Goal: Information Seeking & Learning: Learn about a topic

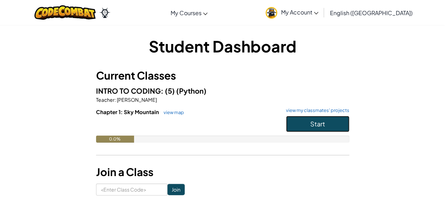
click at [316, 119] on button "Start" at bounding box center [317, 124] width 63 height 16
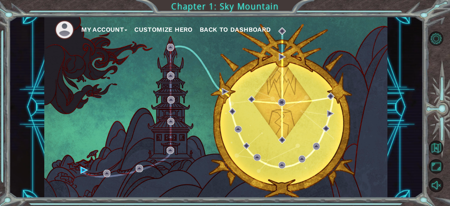
click at [317, 120] on div "My Account Customize Hero Back to Dashboard" at bounding box center [215, 107] width 343 height 181
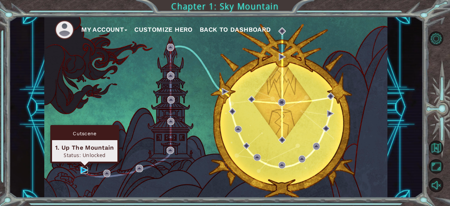
click at [82, 172] on img at bounding box center [84, 169] width 7 height 7
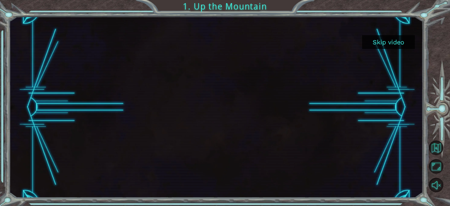
click at [385, 40] on button "Skip video" at bounding box center [388, 42] width 53 height 14
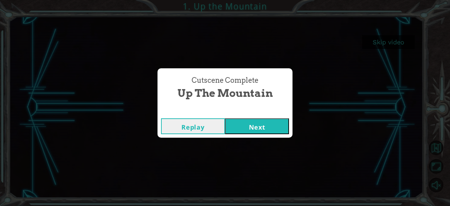
click at [249, 126] on button "Next" at bounding box center [257, 126] width 64 height 16
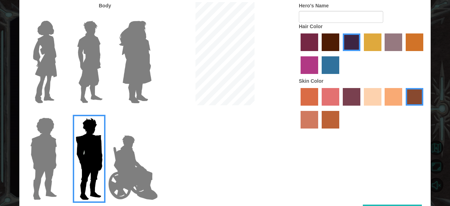
click at [32, 49] on img at bounding box center [45, 62] width 30 height 88
click at [60, 16] on input "Hero Connie" at bounding box center [60, 16] width 0 height 0
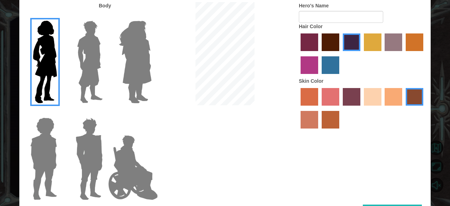
drag, startPoint x: 62, startPoint y: 48, endPoint x: 58, endPoint y: 55, distance: 7.5
click at [58, 54] on div at bounding box center [42, 59] width 46 height 97
click at [83, 40] on img at bounding box center [89, 62] width 31 height 88
click at [105, 16] on input "Hero Lars" at bounding box center [105, 16] width 0 height 0
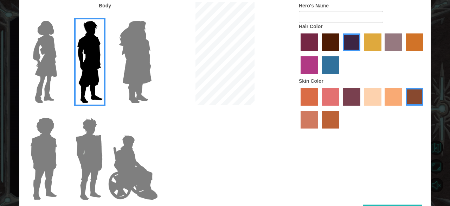
click at [143, 63] on img at bounding box center [135, 62] width 38 height 88
click at [151, 16] on input "Hero Amethyst" at bounding box center [151, 16] width 0 height 0
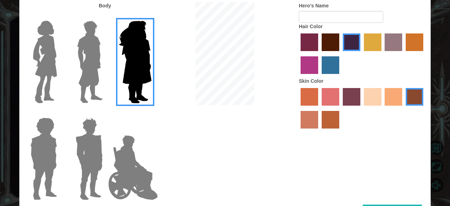
drag, startPoint x: 142, startPoint y: 163, endPoint x: 146, endPoint y: 162, distance: 4.3
click at [142, 163] on img at bounding box center [132, 167] width 55 height 70
click at [151, 113] on input "Hero Jamie" at bounding box center [151, 113] width 0 height 0
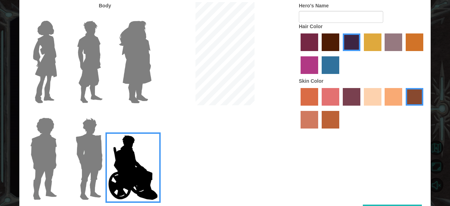
click at [98, 141] on img at bounding box center [89, 159] width 33 height 88
click at [105, 113] on input "Hero Garnet" at bounding box center [105, 113] width 0 height 0
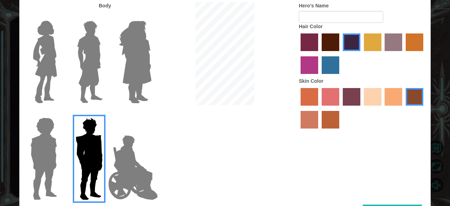
click at [51, 156] on img at bounding box center [43, 159] width 32 height 88
click at [60, 113] on input "Hero Steven" at bounding box center [60, 113] width 0 height 0
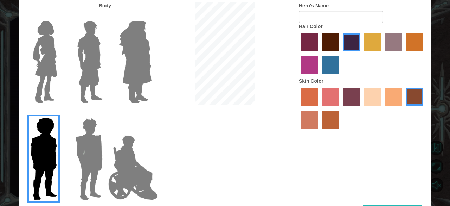
click at [100, 19] on img at bounding box center [89, 62] width 31 height 88
click at [105, 16] on input "Hero Lars" at bounding box center [105, 16] width 0 height 0
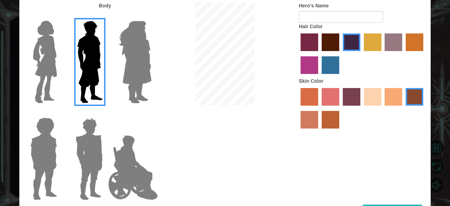
click at [89, 50] on img at bounding box center [89, 62] width 31 height 88
click at [105, 16] on input "Hero Lars" at bounding box center [105, 16] width 0 height 0
click at [60, 151] on div at bounding box center [42, 156] width 46 height 97
click at [3, 151] on div "Customize Your Hero Body Hero's Name Hair Color Skin Color Done" at bounding box center [225, 103] width 450 height 206
click at [21, 134] on div at bounding box center [42, 156] width 46 height 97
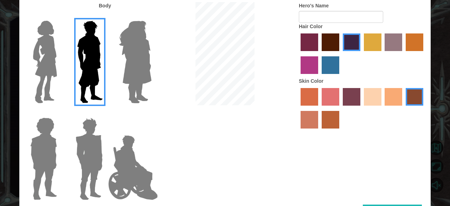
click at [24, 133] on div at bounding box center [42, 156] width 46 height 97
click at [36, 156] on img at bounding box center [43, 159] width 32 height 88
click at [60, 113] on input "Hero Steven" at bounding box center [60, 113] width 0 height 0
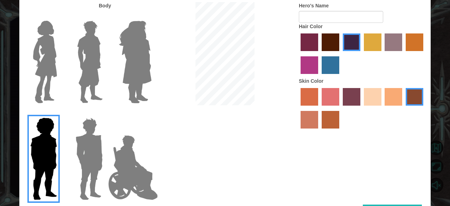
click at [101, 158] on img at bounding box center [89, 159] width 33 height 88
click at [105, 113] on input "Hero Garnet" at bounding box center [105, 113] width 0 height 0
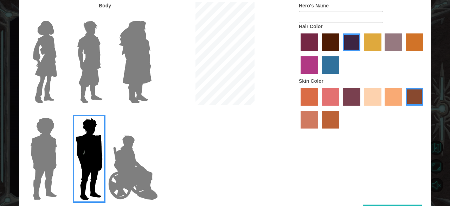
click at [95, 78] on img at bounding box center [89, 62] width 31 height 88
click at [105, 16] on input "Hero Lars" at bounding box center [105, 16] width 0 height 0
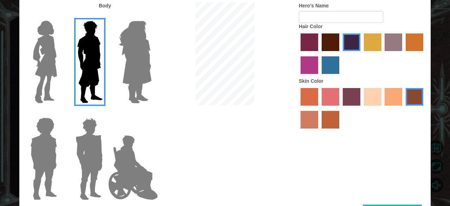
click at [134, 73] on img at bounding box center [135, 62] width 38 height 88
click at [151, 16] on input "Hero Amethyst" at bounding box center [151, 16] width 0 height 0
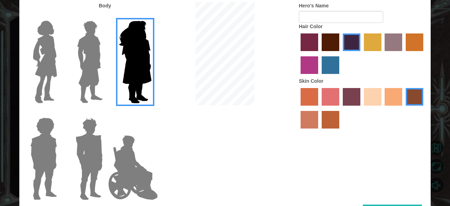
drag, startPoint x: 108, startPoint y: 169, endPoint x: 111, endPoint y: 166, distance: 4.5
click at [108, 169] on img at bounding box center [132, 167] width 55 height 70
click at [151, 113] on input "Hero Jamie" at bounding box center [151, 113] width 0 height 0
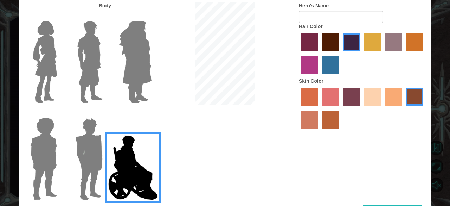
click at [94, 158] on img at bounding box center [89, 159] width 33 height 88
click at [105, 113] on input "Hero Garnet" at bounding box center [105, 113] width 0 height 0
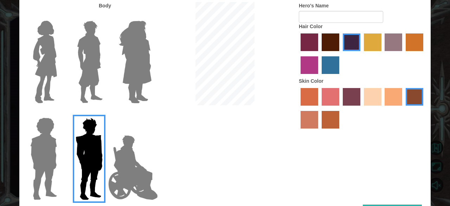
click at [75, 66] on img at bounding box center [89, 62] width 31 height 88
click at [105, 16] on input "Hero Lars" at bounding box center [105, 16] width 0 height 0
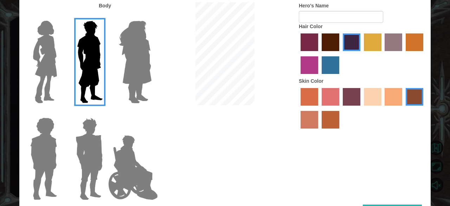
drag, startPoint x: 365, startPoint y: 51, endPoint x: 375, endPoint y: 44, distance: 12.9
click at [368, 49] on label "tulip tree hair color" at bounding box center [373, 42] width 18 height 18
click at [361, 53] on input "tulip tree hair color" at bounding box center [361, 53] width 0 height 0
click at [375, 44] on label "tulip tree hair color" at bounding box center [373, 42] width 18 height 18
click at [361, 53] on input "tulip tree hair color" at bounding box center [361, 53] width 0 height 0
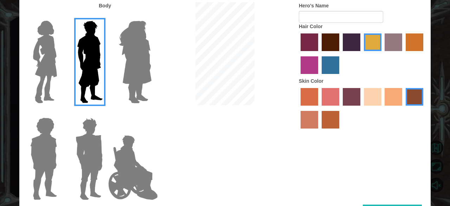
click at [374, 116] on div at bounding box center [362, 109] width 127 height 46
click at [379, 109] on div at bounding box center [362, 109] width 127 height 46
click at [327, 41] on label "maroon hair color" at bounding box center [331, 42] width 18 height 18
click at [319, 53] on input "maroon hair color" at bounding box center [319, 53] width 0 height 0
click at [351, 57] on div at bounding box center [362, 55] width 127 height 46
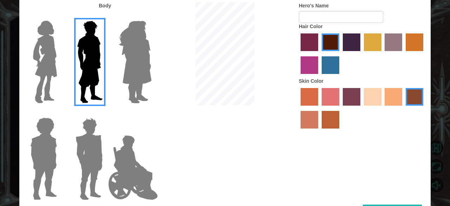
click at [387, 98] on label "tacao skin color" at bounding box center [394, 97] width 18 height 18
click at [383, 108] on input "tacao skin color" at bounding box center [383, 108] width 0 height 0
click at [372, 98] on label "sandy beach skin color" at bounding box center [373, 97] width 18 height 18
click at [361, 108] on input "sandy beach skin color" at bounding box center [361, 108] width 0 height 0
click at [351, 95] on label "tosca skin color" at bounding box center [352, 97] width 18 height 18
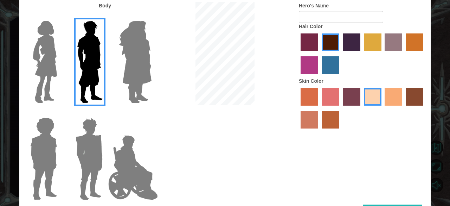
click at [340, 108] on input "tosca skin color" at bounding box center [340, 108] width 0 height 0
click at [351, 95] on label "tosca skin color" at bounding box center [352, 97] width 18 height 18
click at [340, 108] on input "tosca skin color" at bounding box center [340, 108] width 0 height 0
click at [367, 90] on label "sandy beach skin color" at bounding box center [373, 97] width 18 height 18
click at [361, 108] on input "sandy beach skin color" at bounding box center [361, 108] width 0 height 0
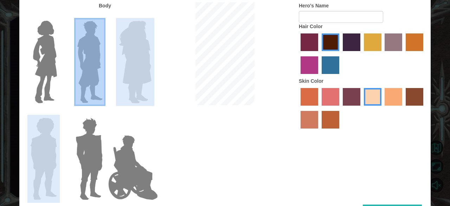
drag, startPoint x: 75, startPoint y: 41, endPoint x: 39, endPoint y: 123, distance: 89.1
click at [40, 121] on div at bounding box center [87, 107] width 137 height 193
click at [41, 161] on img at bounding box center [43, 159] width 32 height 88
click at [60, 113] on input "Hero Steven" at bounding box center [60, 113] width 0 height 0
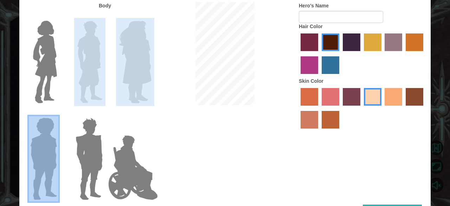
click at [90, 154] on img at bounding box center [89, 159] width 33 height 88
click at [105, 113] on input "Hero Garnet" at bounding box center [105, 113] width 0 height 0
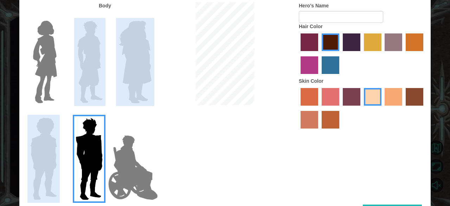
click at [86, 73] on img at bounding box center [89, 62] width 31 height 88
click at [105, 16] on input "Hero Lars" at bounding box center [105, 16] width 0 height 0
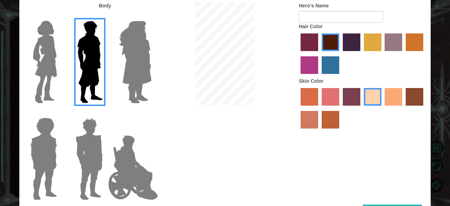
click at [289, 172] on div "Body Hero's Name Hair Color Skin Color" at bounding box center [224, 103] width 411 height 202
click at [352, 132] on div at bounding box center [362, 109] width 127 height 46
drag, startPoint x: 352, startPoint y: 133, endPoint x: 323, endPoint y: 145, distance: 31.2
click at [323, 145] on div "Body Hero's Name Hair Color Skin Color" at bounding box center [224, 103] width 411 height 202
click at [389, 204] on div "Body Hero's Name Hair Color Skin Color" at bounding box center [224, 103] width 411 height 202
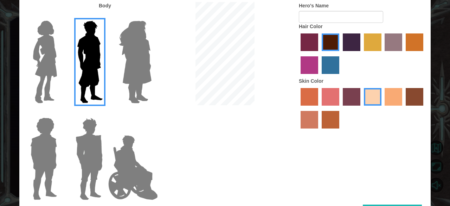
click at [389, 204] on div "Body Hero's Name Hair Color Skin Color" at bounding box center [224, 103] width 411 height 202
drag, startPoint x: 204, startPoint y: 183, endPoint x: 207, endPoint y: 176, distance: 7.1
click at [205, 178] on div "Body Hero's Name Hair Color Skin Color" at bounding box center [224, 103] width 411 height 202
click at [216, 159] on div "Body Hero's Name Hair Color Skin Color" at bounding box center [224, 103] width 411 height 202
drag, startPoint x: 299, startPoint y: 118, endPoint x: 307, endPoint y: 150, distance: 32.4
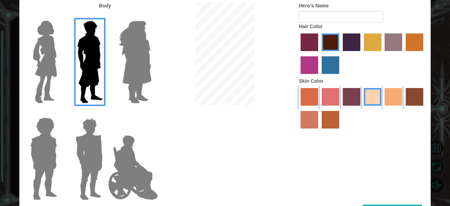
click at [305, 133] on div "Body Hero's Name Hair Color Skin Color" at bounding box center [224, 103] width 411 height 202
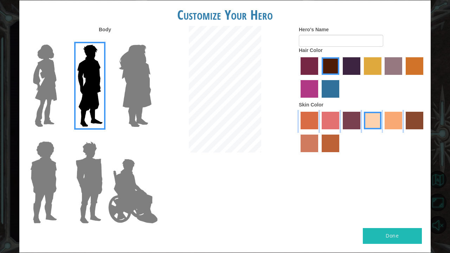
click at [392, 205] on button "Done" at bounding box center [392, 236] width 59 height 16
click at [365, 205] on div "Done" at bounding box center [224, 240] width 411 height 25
click at [370, 205] on button "Done" at bounding box center [392, 236] width 59 height 16
type input "a"
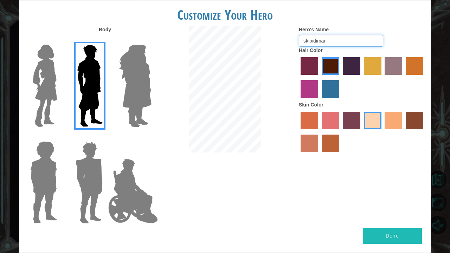
type input "skibidiman"
click at [417, 205] on button "Done" at bounding box center [392, 236] width 59 height 16
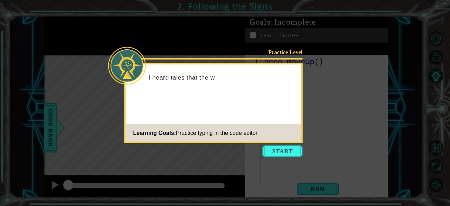
click at [271, 142] on div "Practice Level I heard tales that the w Learning Goals: Practice typing in the …" at bounding box center [213, 103] width 178 height 80
click at [272, 153] on button "Start" at bounding box center [283, 150] width 40 height 11
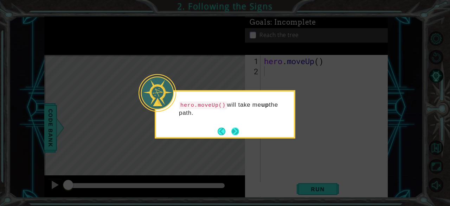
click at [234, 135] on button "Next" at bounding box center [235, 131] width 8 height 8
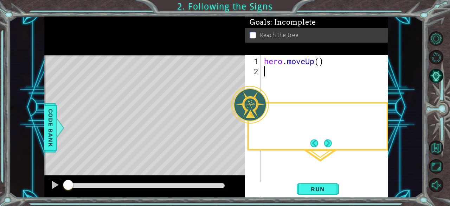
scroll to position [11, 0]
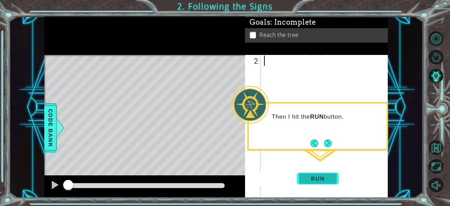
drag, startPoint x: 333, startPoint y: 175, endPoint x: 328, endPoint y: 178, distance: 6.1
click at [328, 178] on button "Run" at bounding box center [318, 178] width 42 height 14
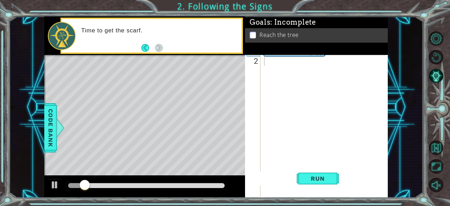
click at [146, 85] on div "Level Map" at bounding box center [206, 158] width 325 height 207
click at [150, 87] on div "Level Map" at bounding box center [206, 158] width 325 height 207
drag, startPoint x: 152, startPoint y: 87, endPoint x: 302, endPoint y: 155, distance: 165.2
click at [175, 114] on div "Level Map" at bounding box center [206, 158] width 325 height 207
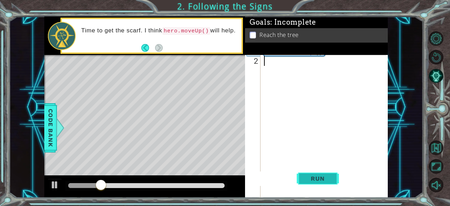
click at [315, 175] on div "1 2 hero . moveUp ( ) ההההההההההההההההההההההההההההההההההההההההההההההההההההההההה…" at bounding box center [316, 126] width 143 height 142
click at [315, 175] on span "Run" at bounding box center [318, 178] width 28 height 7
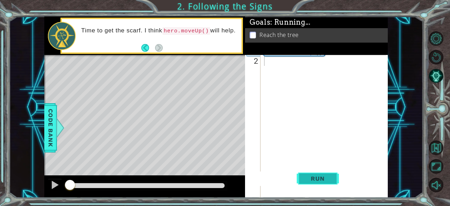
click at [315, 175] on span "Run" at bounding box center [318, 178] width 28 height 7
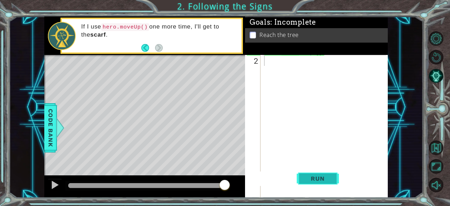
click at [310, 179] on span "Run" at bounding box center [318, 178] width 28 height 7
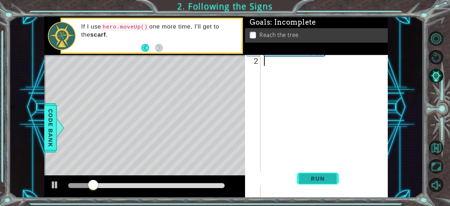
click at [302, 181] on button "Run" at bounding box center [318, 178] width 42 height 14
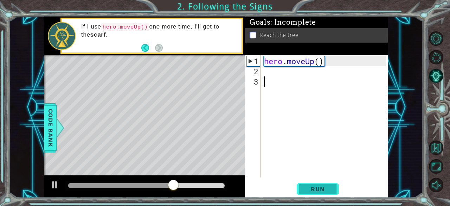
click at [308, 188] on span "Run" at bounding box center [318, 188] width 28 height 7
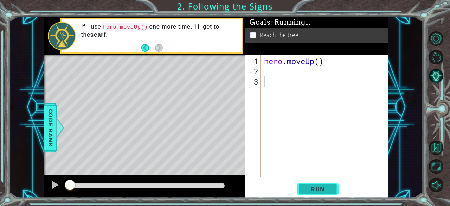
click at [308, 188] on span "Run" at bounding box center [318, 188] width 28 height 7
drag, startPoint x: 308, startPoint y: 188, endPoint x: 308, endPoint y: 182, distance: 5.6
click at [308, 187] on span "Run" at bounding box center [318, 188] width 28 height 7
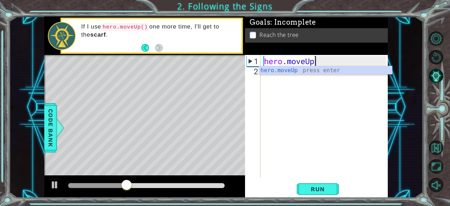
type textarea "h"
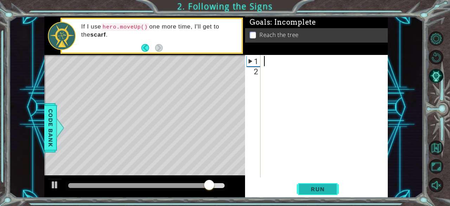
click at [326, 194] on button "Run" at bounding box center [318, 189] width 42 height 14
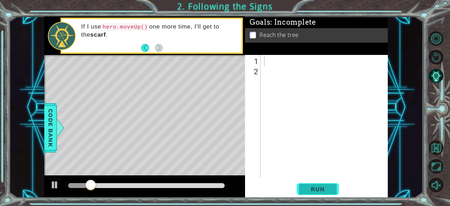
click at [323, 192] on span "Run" at bounding box center [318, 188] width 28 height 7
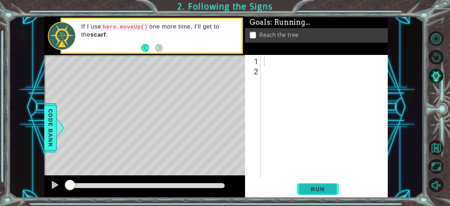
click at [323, 192] on span "Run" at bounding box center [318, 188] width 28 height 7
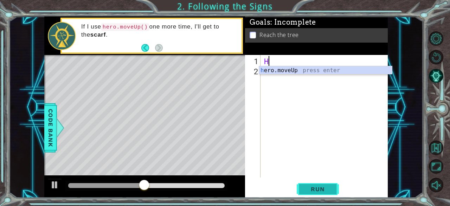
click at [313, 195] on button "Run" at bounding box center [318, 189] width 42 height 14
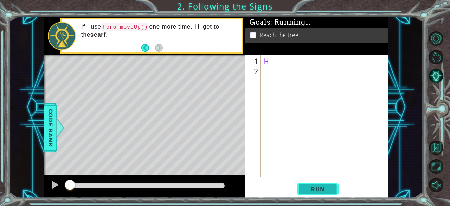
click at [311, 189] on span "Run" at bounding box center [318, 188] width 28 height 7
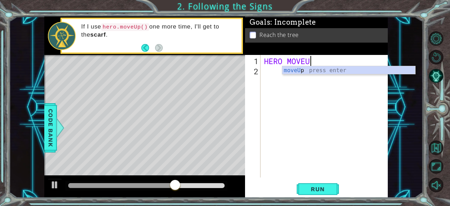
scroll to position [0, 2]
type textarea "HERO MOVEUP"
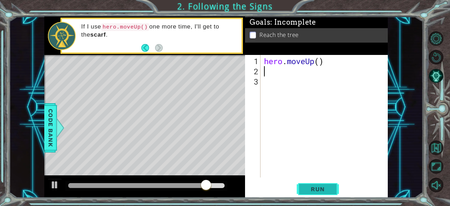
click at [309, 190] on span "Run" at bounding box center [318, 188] width 28 height 7
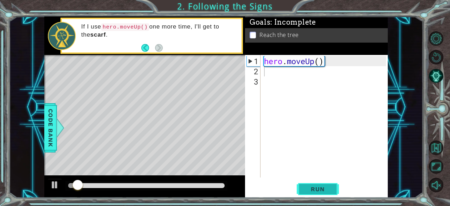
click at [309, 190] on span "Run" at bounding box center [318, 188] width 28 height 7
click at [309, 189] on span "Run" at bounding box center [318, 188] width 28 height 7
click at [309, 187] on span "Run" at bounding box center [318, 188] width 28 height 7
click at [301, 183] on button "Run" at bounding box center [318, 189] width 42 height 14
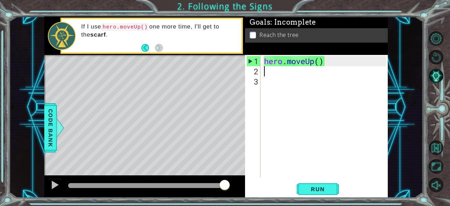
type textarea "H"
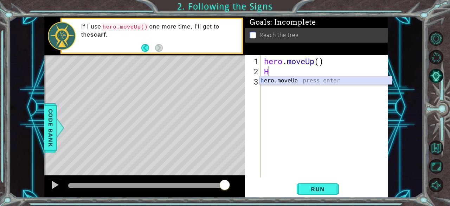
click at [285, 82] on div "h ero.moveUp press enter" at bounding box center [325, 88] width 133 height 25
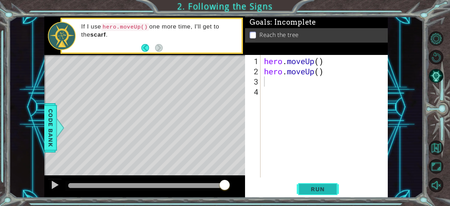
click at [330, 185] on span "Run" at bounding box center [318, 188] width 28 height 7
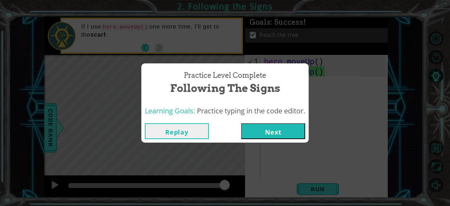
click at [271, 131] on button "Next" at bounding box center [273, 131] width 64 height 16
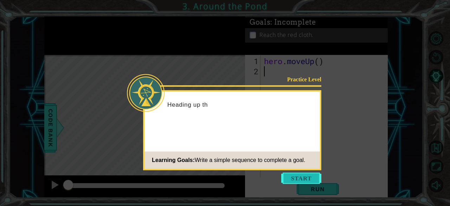
click at [290, 179] on button "Start" at bounding box center [301, 177] width 40 height 11
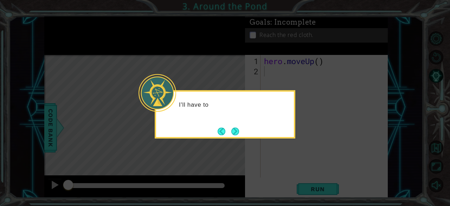
click at [263, 129] on div "I'll have to" at bounding box center [225, 114] width 141 height 48
click at [231, 133] on button "Next" at bounding box center [235, 131] width 8 height 8
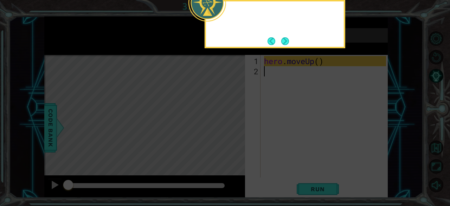
click at [229, 133] on icon at bounding box center [225, 31] width 450 height 350
click at [285, 48] on icon at bounding box center [225, 31] width 450 height 350
click at [285, 44] on button "Next" at bounding box center [285, 41] width 9 height 9
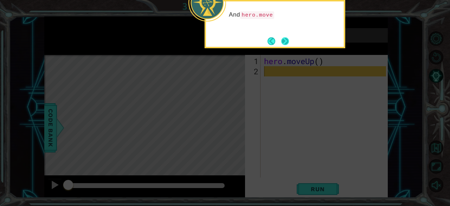
click at [284, 44] on button "Next" at bounding box center [285, 41] width 8 height 8
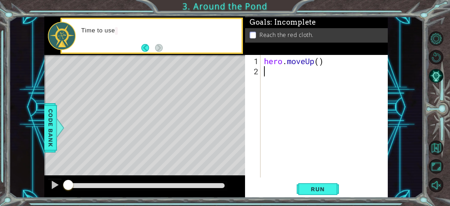
type textarea "H"
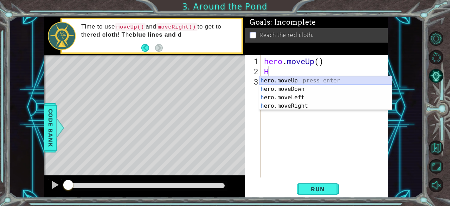
click at [295, 79] on div "h ero.moveUp press enter h ero.moveDown press enter h ero.moveLeft press enter …" at bounding box center [325, 101] width 133 height 51
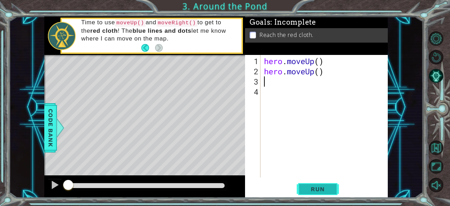
click at [311, 182] on button "Run" at bounding box center [318, 189] width 42 height 14
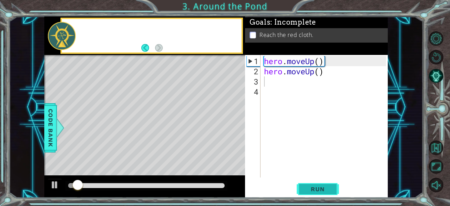
click at [311, 187] on span "Run" at bounding box center [318, 188] width 28 height 7
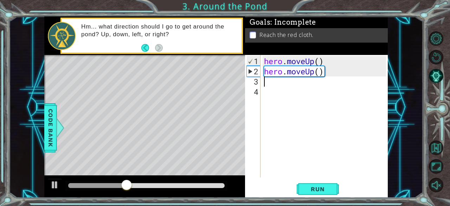
type textarea "H"
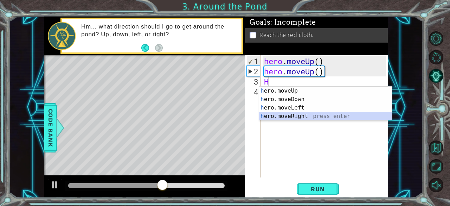
click at [300, 115] on div "h ero.moveUp press enter h ero.moveDown press enter h ero.moveLeft press enter …" at bounding box center [325, 111] width 133 height 51
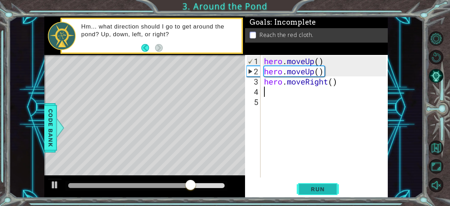
click at [311, 191] on span "Run" at bounding box center [318, 188] width 28 height 7
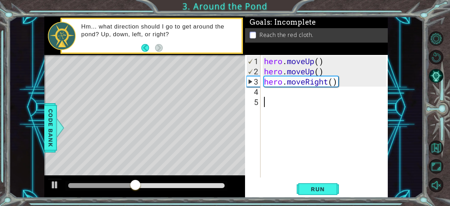
click at [258, 97] on div "5" at bounding box center [253, 102] width 14 height 10
click at [256, 92] on div "4" at bounding box center [253, 91] width 14 height 10
type textarea "H"
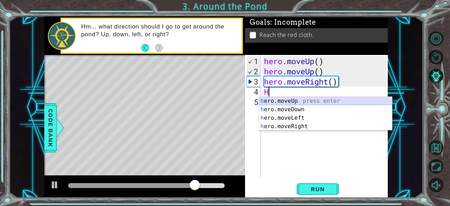
click at [290, 101] on div "h ero.moveUp press enter h ero.moveDown press enter h ero.moveLeft press enter …" at bounding box center [325, 122] width 133 height 51
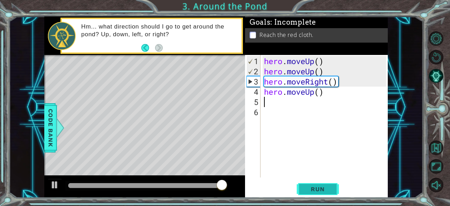
click at [313, 190] on span "Run" at bounding box center [318, 188] width 28 height 7
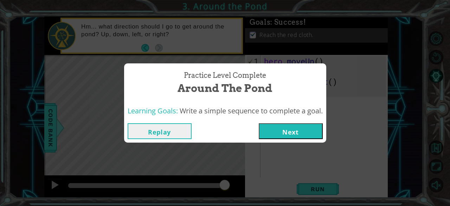
click at [296, 131] on button "Next" at bounding box center [291, 131] width 64 height 16
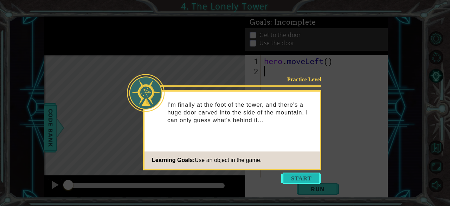
click at [325, 180] on icon at bounding box center [225, 103] width 450 height 206
click at [319, 182] on button "Start" at bounding box center [301, 177] width 40 height 11
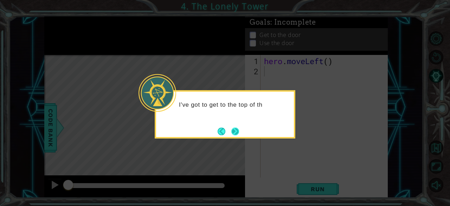
click at [238, 132] on button "Next" at bounding box center [235, 131] width 8 height 8
click at [239, 132] on button "Next" at bounding box center [235, 131] width 8 height 8
click at [226, 136] on icon at bounding box center [225, 103] width 450 height 206
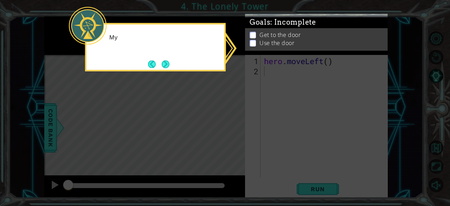
click at [264, 95] on icon at bounding box center [225, 103] width 450 height 206
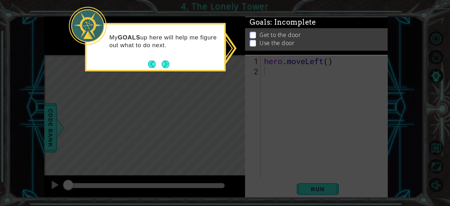
click at [252, 43] on p at bounding box center [253, 46] width 6 height 7
drag, startPoint x: 243, startPoint y: 51, endPoint x: 212, endPoint y: 59, distance: 31.6
click at [221, 57] on body "1 ההההההההההההההההההההההההההההההההההההההההההההההההההההההההההההההההההההההההההההה…" at bounding box center [225, 103] width 450 height 206
click at [170, 66] on div "My GOALS up here will help me figure out what to do next." at bounding box center [155, 47] width 141 height 48
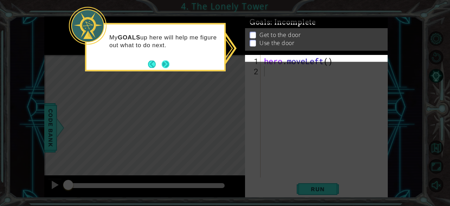
click at [163, 66] on button "Next" at bounding box center [166, 64] width 8 height 8
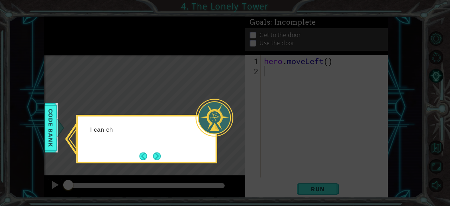
click at [173, 111] on icon at bounding box center [225, 103] width 450 height 206
drag, startPoint x: 173, startPoint y: 111, endPoint x: 159, endPoint y: 154, distance: 45.7
click at [160, 152] on body "1 ההההההההההההההההההההההההההההההההההההההההההההההההההההההההההההההההההההההההההההה…" at bounding box center [225, 103] width 450 height 206
click at [150, 169] on icon at bounding box center [225, 103] width 450 height 206
click at [158, 158] on button "Next" at bounding box center [156, 155] width 13 height 13
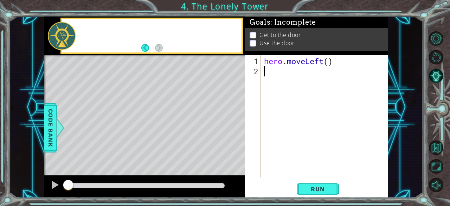
click at [158, 158] on div "Level Map" at bounding box center [206, 158] width 325 height 207
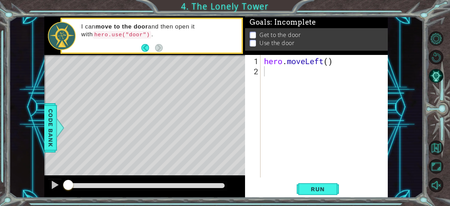
click at [272, 75] on div "hero . moveLeft ( )" at bounding box center [326, 127] width 127 height 143
click at [271, 75] on div "hero . moveLeft ( )" at bounding box center [326, 127] width 127 height 143
type textarea "H"
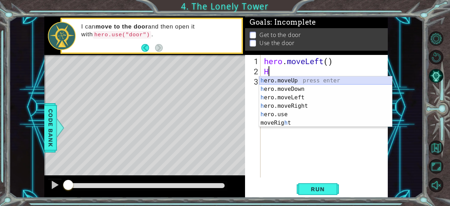
click at [302, 81] on div "h ero.moveUp press enter h ero.moveDown press enter h ero.moveLeft press enter …" at bounding box center [325, 110] width 133 height 68
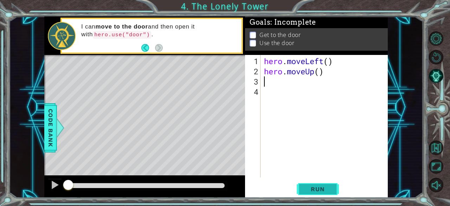
click at [302, 189] on button "Run" at bounding box center [318, 189] width 42 height 14
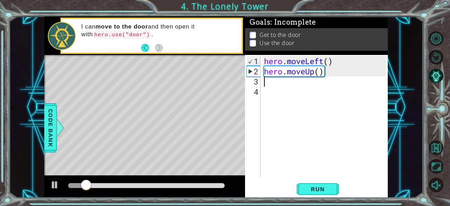
click at [252, 85] on div "3" at bounding box center [253, 81] width 14 height 10
type textarea "H"
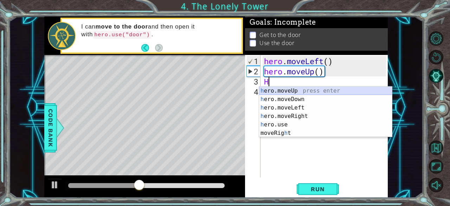
click at [309, 86] on div "h ero.moveUp press enter h ero.moveDown press enter h ero.moveLeft press enter …" at bounding box center [325, 120] width 133 height 68
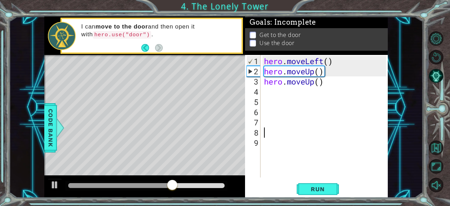
click at [257, 90] on div "4" at bounding box center [253, 91] width 14 height 10
click at [259, 85] on div "3" at bounding box center [253, 81] width 14 height 10
click at [253, 83] on div "3" at bounding box center [253, 81] width 14 height 10
click at [313, 185] on span "Run" at bounding box center [318, 188] width 28 height 7
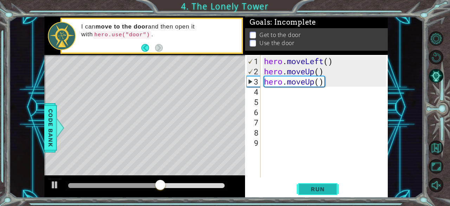
click at [303, 183] on button "Run" at bounding box center [318, 189] width 42 height 14
click at [332, 84] on div "hero . moveLeft ( ) hero . moveUp ( ) hero . moveUp ( )" at bounding box center [326, 127] width 127 height 143
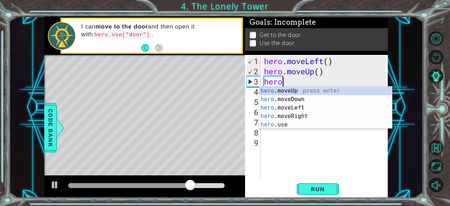
type textarea "he"
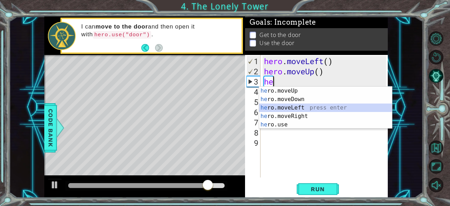
click at [309, 111] on div "he ro.moveUp press enter he ro.moveDown press enter he ro.moveLeft press enter …" at bounding box center [325, 115] width 133 height 59
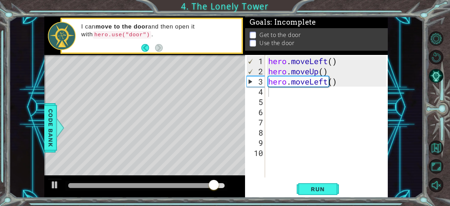
click at [332, 198] on div "1 ההההההההההההההההההההההההההההההההההההההההההההההההההההההההההההההההההההההההההההה…" at bounding box center [225, 103] width 450 height 206
click at [318, 186] on span "Run" at bounding box center [318, 188] width 28 height 7
click at [339, 78] on div "hero . moveLeft ( ) hero . moveUp ( ) hero . moveLeft ( )" at bounding box center [328, 127] width 123 height 143
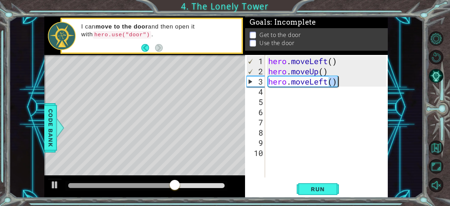
click at [337, 82] on div "hero . moveLeft ( ) hero . moveUp ( ) hero . moveLeft ( )" at bounding box center [326, 116] width 119 height 122
click at [337, 82] on div "hero . moveLeft ( ) hero . moveUp ( ) hero . moveLeft ( )" at bounding box center [328, 127] width 123 height 143
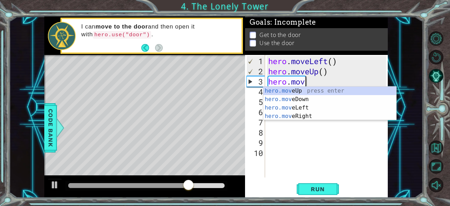
scroll to position [0, 1]
click at [336, 73] on div "hero . moveLeft ( ) hero . moveUp ( ) hero . mov" at bounding box center [328, 127] width 123 height 143
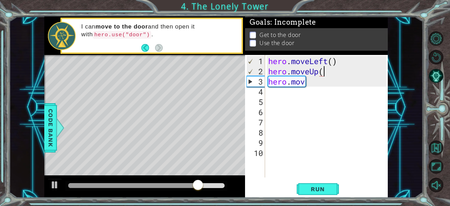
type textarea "he"
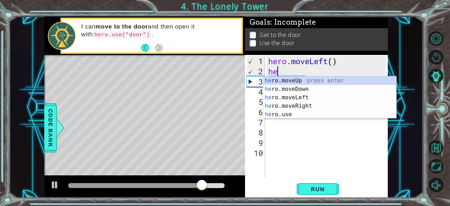
scroll to position [0, 0]
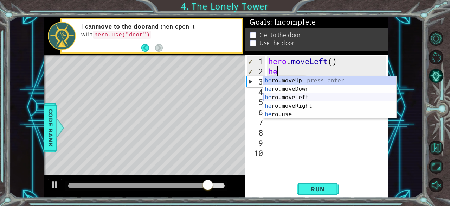
click at [331, 97] on div "he ro.moveUp press enter he ro.moveDown press enter he ro.moveLeft press enter …" at bounding box center [329, 105] width 133 height 59
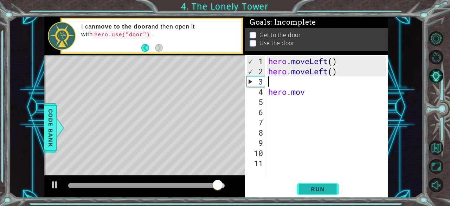
click at [320, 188] on span "Run" at bounding box center [318, 188] width 28 height 7
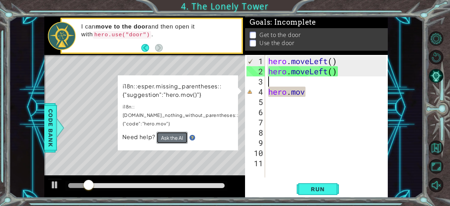
click at [171, 131] on button "Ask the AI" at bounding box center [171, 137] width 31 height 12
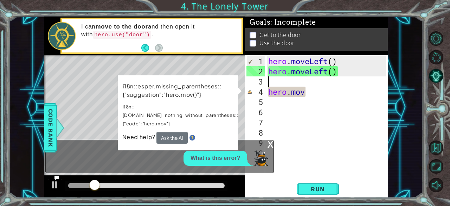
click at [296, 87] on div "hero . moveLeft ( ) hero . moveLeft ( ) hero . mov" at bounding box center [328, 127] width 123 height 143
click at [308, 93] on div "hero . moveLeft ( ) hero . moveLeft ( ) hero . mov" at bounding box center [328, 127] width 123 height 143
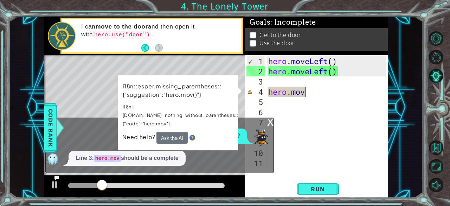
click at [271, 128] on div "x What is this error? Line 3: hero.mov should be a complete" at bounding box center [159, 145] width 229 height 56
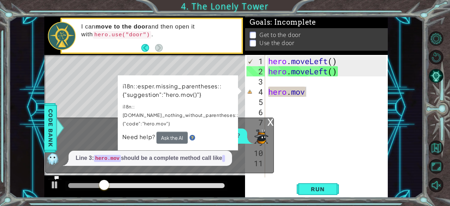
click at [268, 122] on div "x" at bounding box center [270, 121] width 6 height 7
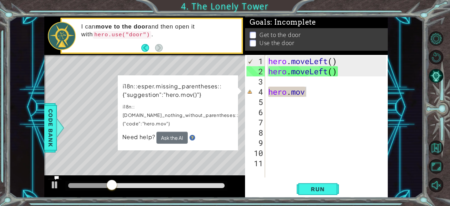
drag, startPoint x: 204, startPoint y: 136, endPoint x: 256, endPoint y: 113, distance: 57.4
click at [206, 135] on div "i18n::esper.missing_parentheses::{"suggestion":"hero.mov()"} i18n::[DOMAIN_NAME…" at bounding box center [178, 112] width 122 height 77
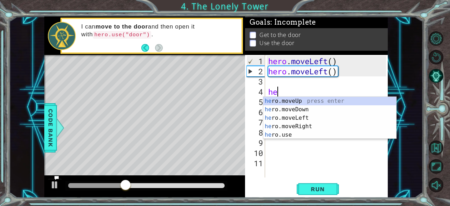
type textarea "h"
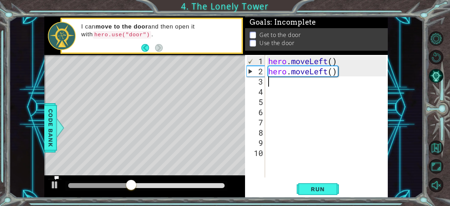
click at [277, 87] on div "hero . moveLeft ( ) hero . moveLeft ( )" at bounding box center [328, 127] width 123 height 143
click at [272, 85] on div "hero . moveLeft ( ) hero . moveLeft ( )" at bounding box center [328, 127] width 123 height 143
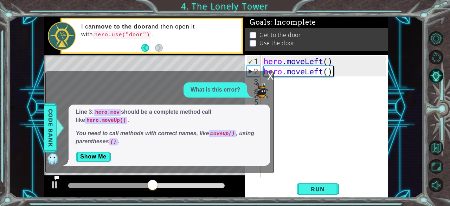
scroll to position [0, 3]
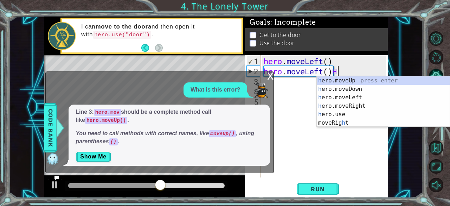
type textarea "hero.moveLeft()H"
click at [269, 79] on div "x" at bounding box center [270, 75] width 6 height 7
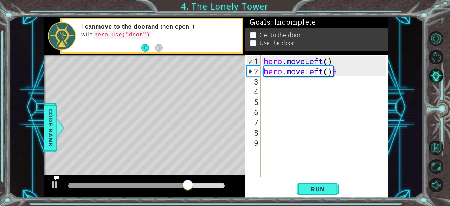
scroll to position [0, 0]
click at [348, 76] on div "hero . moveLeft ( ) hero . moveLeft ( ) H" at bounding box center [326, 127] width 128 height 143
type textarea "H"
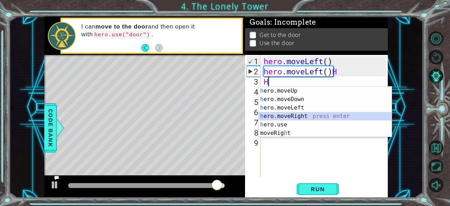
click at [295, 113] on div "h ero.moveUp press enter h ero.moveDown press enter h ero.moveLeft press enter …" at bounding box center [325, 120] width 133 height 68
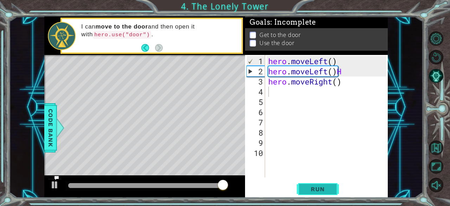
click at [319, 192] on span "Run" at bounding box center [318, 188] width 28 height 7
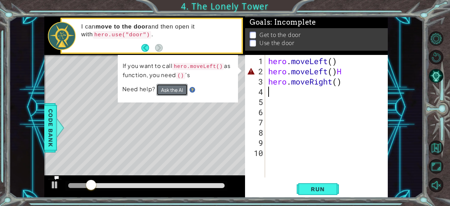
click at [174, 90] on button "Ask the AI" at bounding box center [172, 89] width 32 height 12
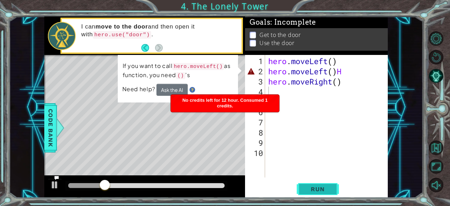
click at [300, 187] on button "Run" at bounding box center [318, 189] width 42 height 14
click at [301, 188] on button "Run" at bounding box center [318, 189] width 42 height 14
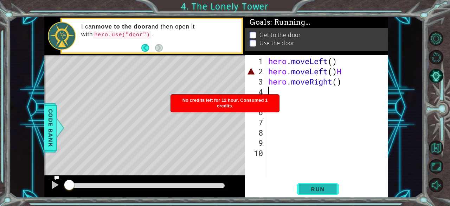
click at [301, 190] on button "Run" at bounding box center [318, 189] width 42 height 14
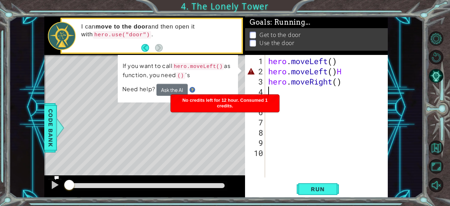
drag, startPoint x: 301, startPoint y: 190, endPoint x: 305, endPoint y: 197, distance: 7.9
click at [305, 197] on div "1 2 3 4 5 6 7 8 9 10 hero . moveLeft ( ) hero . moveLeft ( ) H hero . moveRight…" at bounding box center [316, 126] width 143 height 142
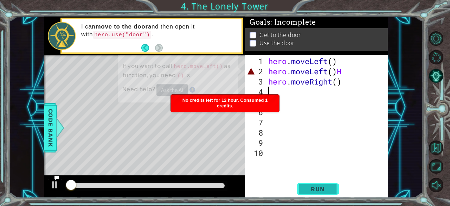
click at [306, 186] on span "Run" at bounding box center [318, 188] width 28 height 7
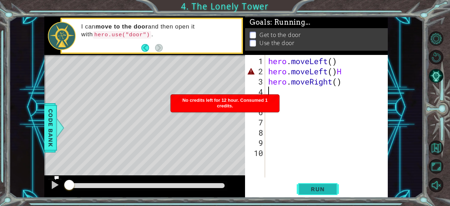
click at [306, 186] on span "Run" at bounding box center [318, 188] width 28 height 7
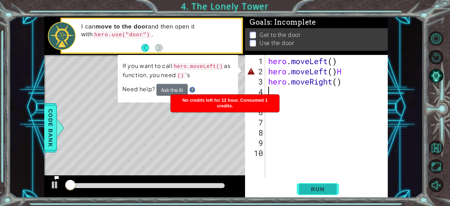
click at [306, 186] on span "Run" at bounding box center [318, 188] width 28 height 7
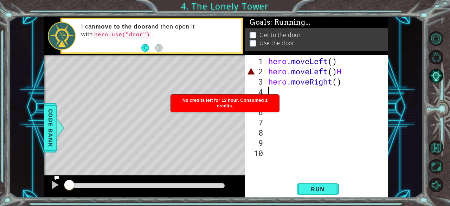
click at [306, 181] on div "1 2 3 4 5 6 7 8 9 10 hero . moveLeft ( ) hero . moveLeft ( ) H hero . moveRight…" at bounding box center [316, 126] width 143 height 142
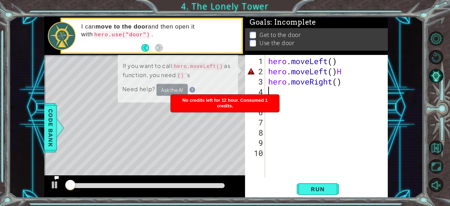
click at [306, 181] on div "1 2 3 4 5 6 7 8 9 10 hero . moveLeft ( ) hero . moveLeft ( ) H hero . moveRight…" at bounding box center [316, 126] width 143 height 142
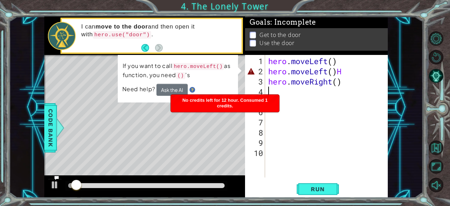
click at [306, 181] on div "1 2 3 4 5 6 7 8 9 10 hero . moveLeft ( ) hero . moveLeft ( ) H hero . moveRight…" at bounding box center [316, 126] width 143 height 142
click at [307, 181] on div "1 2 3 4 5 6 7 8 9 10 hero . moveLeft ( ) hero . moveLeft ( ) H hero . moveRight…" at bounding box center [316, 126] width 143 height 142
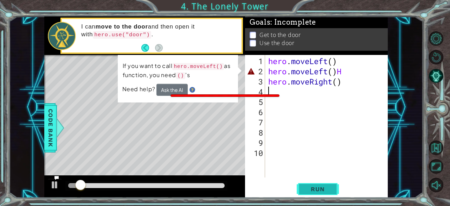
click at [307, 189] on button "Run" at bounding box center [318, 189] width 42 height 14
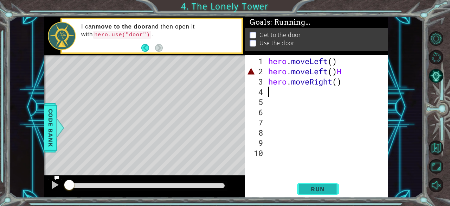
click at [307, 189] on span "Run" at bounding box center [318, 188] width 28 height 7
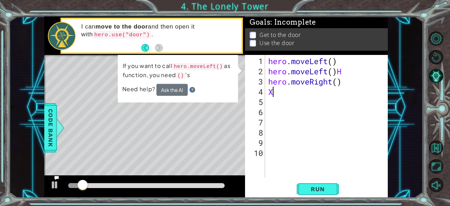
type textarea "X"
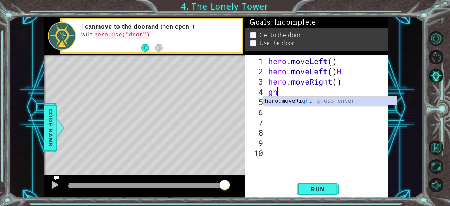
type textarea "g"
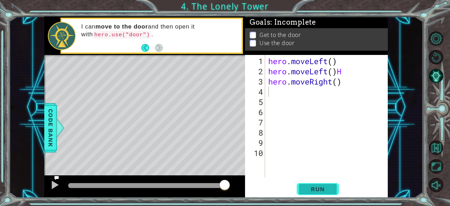
click at [320, 189] on span "Run" at bounding box center [318, 188] width 28 height 7
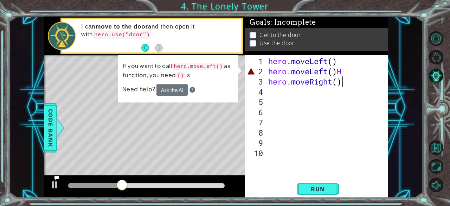
click at [344, 76] on div "hero . moveLeft ( ) hero . moveLeft ( ) H hero . moveRight ( )" at bounding box center [328, 127] width 123 height 143
click at [346, 70] on div "hero . moveLeft ( ) hero . moveLeft ( ) H hero . moveRight ( )" at bounding box center [328, 127] width 123 height 143
type textarea "hero.moveLeft()"
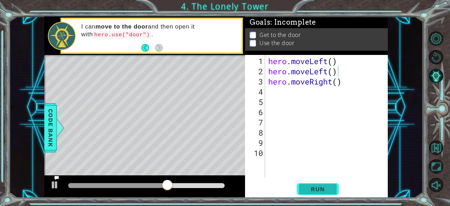
click at [319, 189] on span "Run" at bounding box center [318, 188] width 28 height 7
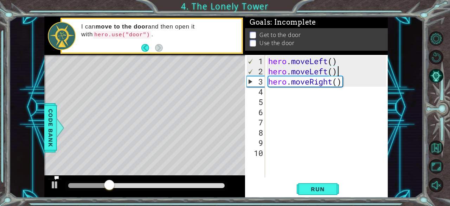
click at [351, 86] on div "hero . moveLeft ( ) hero . moveLeft ( ) hero . moveRight ( )" at bounding box center [328, 127] width 123 height 143
click at [354, 78] on div "hero . moveLeft ( ) hero . moveLeft ( ) hero . moveRight ( )" at bounding box center [328, 127] width 123 height 143
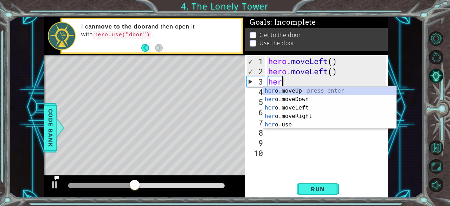
type textarea "h"
type textarea "[DOMAIN_NAME]"
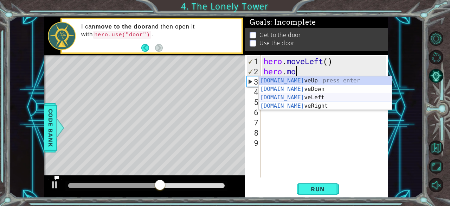
click at [321, 99] on div "[DOMAIN_NAME] veUp press enter [DOMAIN_NAME] veDown press enter [DOMAIN_NAME] v…" at bounding box center [325, 101] width 133 height 51
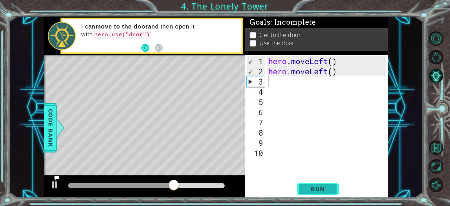
drag, startPoint x: 321, startPoint y: 180, endPoint x: 322, endPoint y: 193, distance: 13.1
click at [322, 193] on button "Run" at bounding box center [318, 189] width 42 height 14
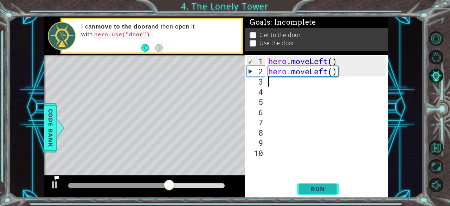
type textarea "h"
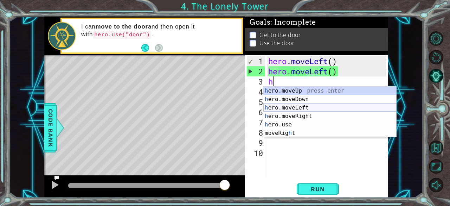
click at [270, 111] on div "h ero.moveUp press enter h ero.moveDown press enter h ero.moveLeft press enter …" at bounding box center [329, 120] width 133 height 68
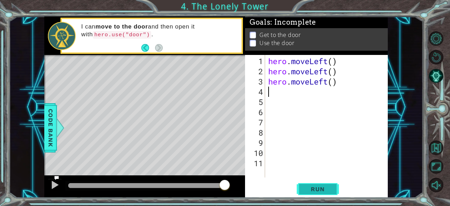
drag, startPoint x: 303, startPoint y: 190, endPoint x: 307, endPoint y: 192, distance: 4.2
click at [304, 190] on button "Run" at bounding box center [318, 189] width 42 height 14
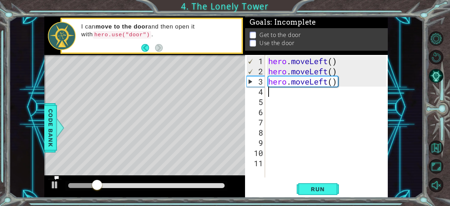
click at [345, 87] on div "hero . moveLeft ( ) hero . moveLeft ( ) hero . moveLeft ( )" at bounding box center [328, 127] width 123 height 143
click at [339, 86] on div "hero . moveLeft ( ) hero . moveLeft ( ) hero . moveLeft ( )" at bounding box center [328, 127] width 123 height 143
click at [339, 81] on div "hero . moveLeft ( ) hero . moveLeft ( ) hero . moveLeft ( )" at bounding box center [328, 127] width 123 height 143
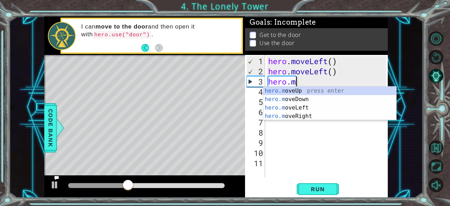
type textarea "hero."
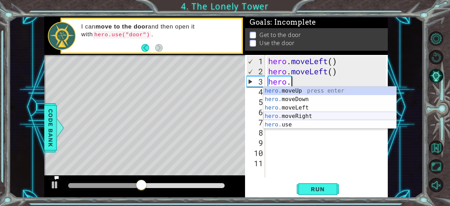
click at [272, 113] on div "hero. moveUp press enter hero. moveDown press enter hero. moveLeft press enter …" at bounding box center [329, 115] width 133 height 59
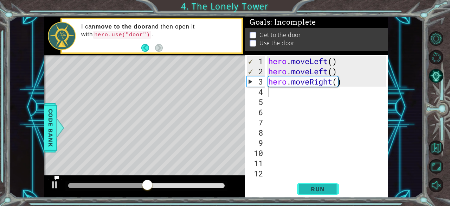
click at [332, 191] on button "Run" at bounding box center [318, 189] width 42 height 14
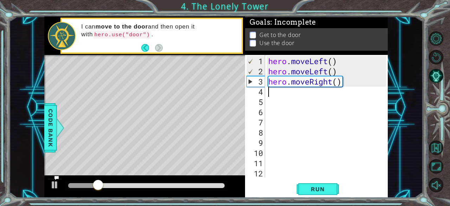
click at [355, 83] on div "hero . moveLeft ( ) hero . moveLeft ( ) hero . moveRight ( )" at bounding box center [328, 127] width 123 height 143
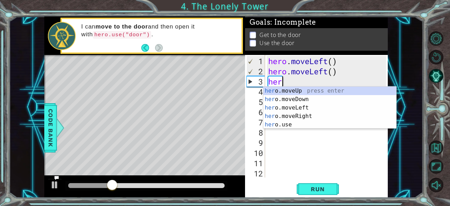
type textarea "h"
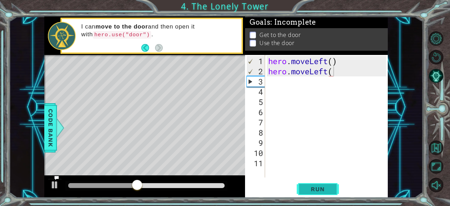
click at [332, 185] on button "Run" at bounding box center [318, 189] width 42 height 14
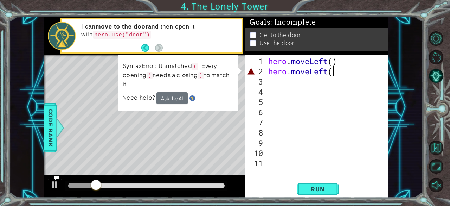
type textarea "hero.moveLeft"
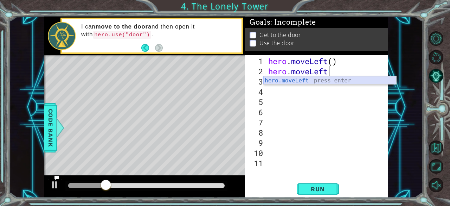
click at [307, 82] on div "hero.moveLeft press enter" at bounding box center [329, 88] width 133 height 25
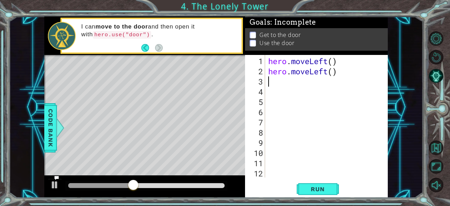
type textarea "he"
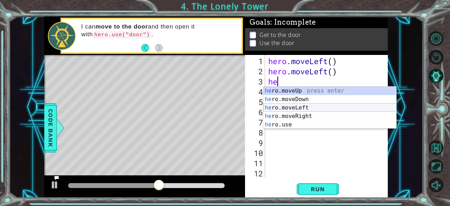
click at [296, 108] on div "he ro.moveUp press enter he ro.moveDown press enter he ro.moveLeft press enter …" at bounding box center [329, 115] width 133 height 59
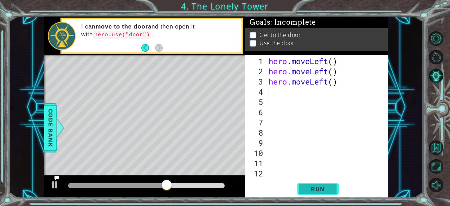
click at [300, 185] on button "Run" at bounding box center [318, 189] width 42 height 14
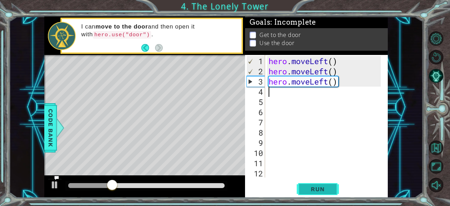
type textarea "h"
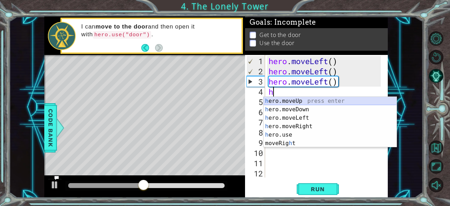
click at [291, 98] on div "h ero.moveUp press enter h ero.moveDown press enter h ero.moveLeft press enter …" at bounding box center [330, 131] width 133 height 68
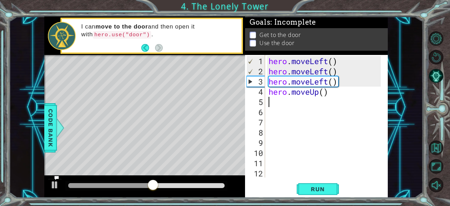
type textarea "h"
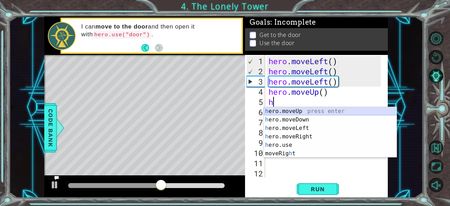
click at [288, 111] on div "h ero.moveUp press enter h ero.moveDown press enter h ero.moveLeft press enter …" at bounding box center [330, 141] width 133 height 68
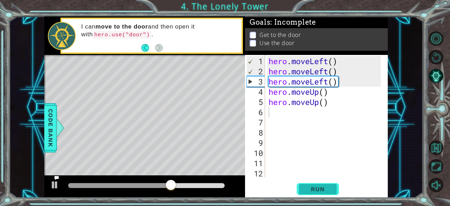
click at [317, 187] on span "Run" at bounding box center [318, 188] width 28 height 7
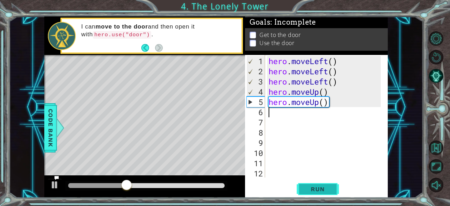
type textarea "g"
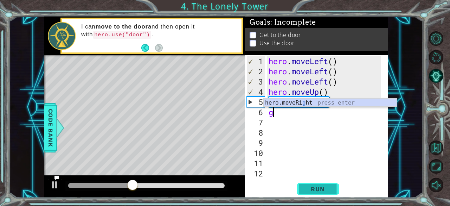
type textarea "h"
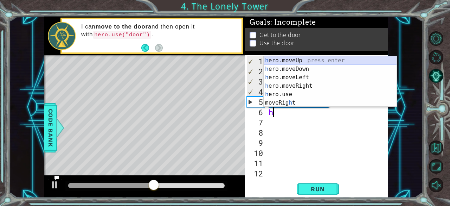
click at [309, 57] on div "h ero.moveUp press enter h ero.moveDown press enter h ero.moveLeft press enter …" at bounding box center [330, 90] width 133 height 68
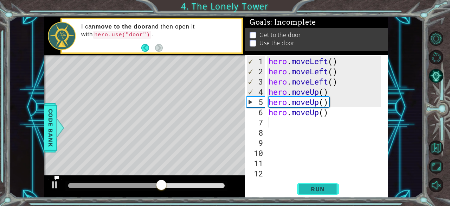
click at [316, 187] on span "Run" at bounding box center [318, 188] width 28 height 7
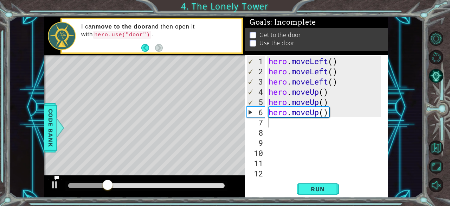
type textarea "h"
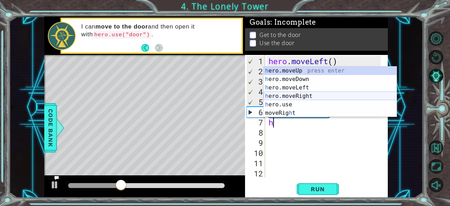
click at [294, 95] on div "h ero.moveUp press enter h ero.moveDown press enter h ero.moveLeft press enter …" at bounding box center [330, 100] width 133 height 68
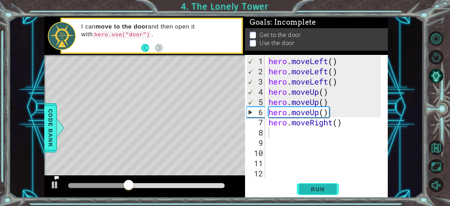
click at [304, 190] on span "Run" at bounding box center [318, 188] width 28 height 7
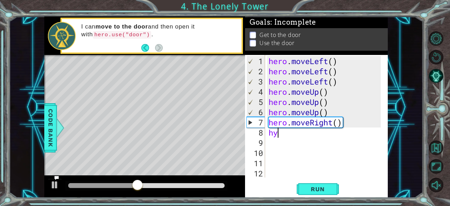
type textarea "h"
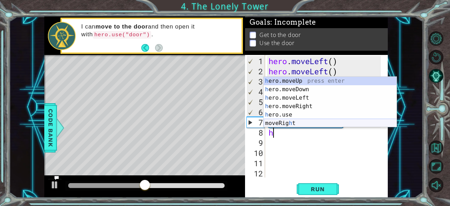
click at [281, 126] on div "h ero.moveUp press enter h ero.moveDown press enter h ero.moveLeft press enter …" at bounding box center [330, 111] width 133 height 68
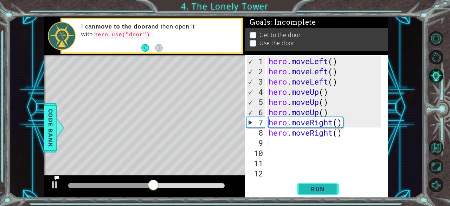
click at [310, 184] on button "Run" at bounding box center [318, 189] width 42 height 14
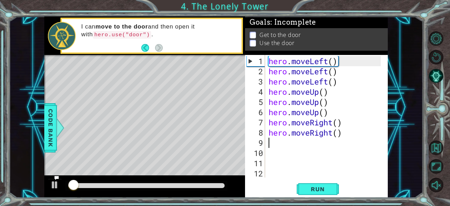
click at [287, 145] on div "hero . moveLeft ( ) hero . moveLeft ( ) hero . moveLeft ( ) hero . moveUp ( ) h…" at bounding box center [325, 127] width 117 height 143
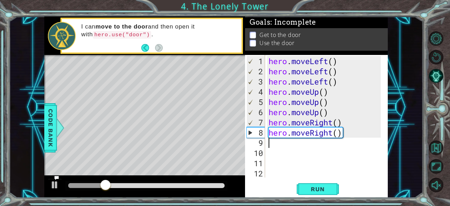
type textarea "h"
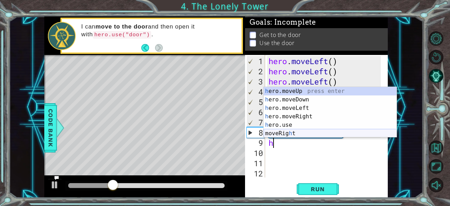
click at [296, 134] on div "h ero.moveUp press enter h ero.moveDown press enter h ero.moveLeft press enter …" at bounding box center [330, 121] width 133 height 68
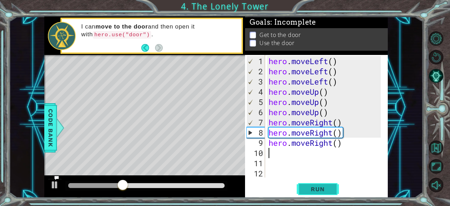
click at [312, 184] on button "Run" at bounding box center [318, 189] width 42 height 14
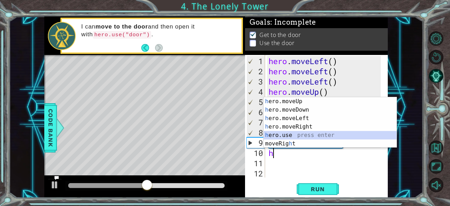
click at [293, 133] on div "h ero.moveUp press enter h ero.moveDown press enter h ero.moveLeft press enter …" at bounding box center [330, 131] width 133 height 68
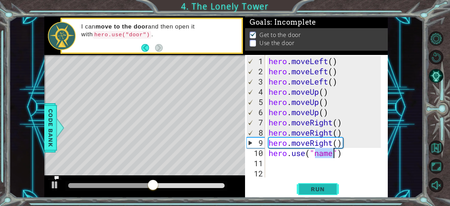
click at [307, 189] on span "Run" at bounding box center [318, 188] width 28 height 7
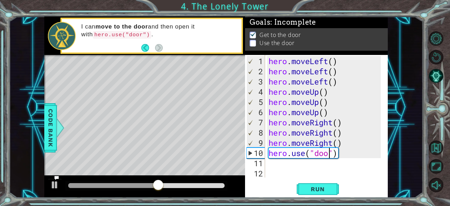
type textarea "hero.use("door")"
click at [316, 188] on span "Run" at bounding box center [318, 188] width 28 height 7
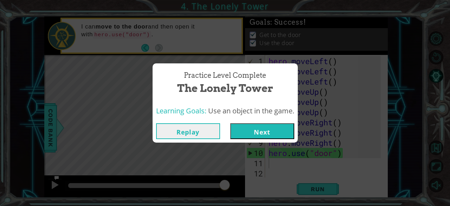
click at [253, 131] on button "Next" at bounding box center [262, 131] width 64 height 16
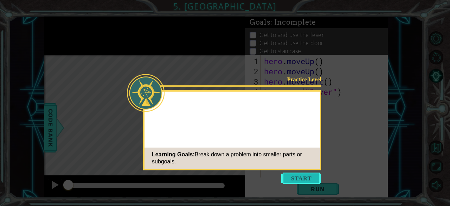
click at [309, 175] on button "Start" at bounding box center [301, 177] width 40 height 11
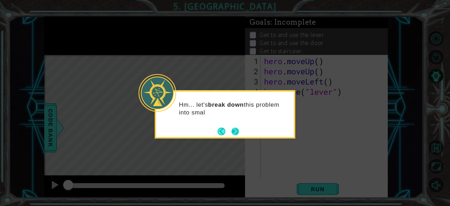
click at [234, 134] on button "Next" at bounding box center [235, 131] width 9 height 9
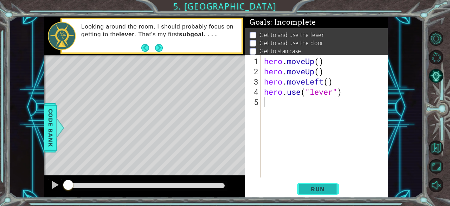
click at [323, 193] on button "Run" at bounding box center [318, 189] width 42 height 14
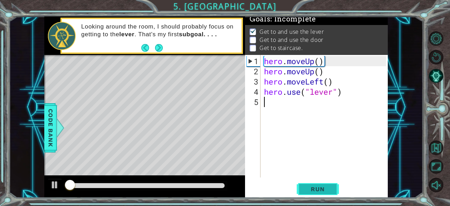
scroll to position [6, 0]
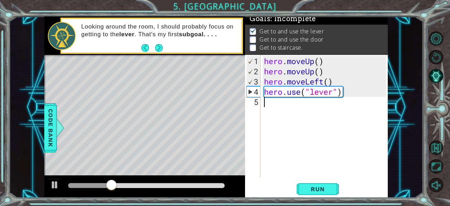
type textarea "h"
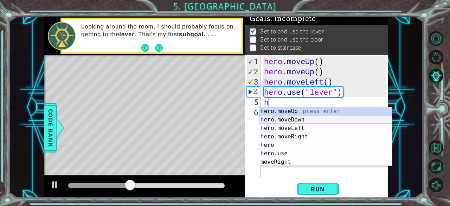
click at [288, 119] on div "h ero.moveUp press enter h ero.moveDown press enter h ero.moveLeft press enter …" at bounding box center [325, 145] width 133 height 76
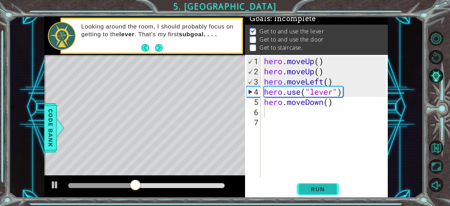
click at [314, 193] on button "Run" at bounding box center [318, 189] width 42 height 14
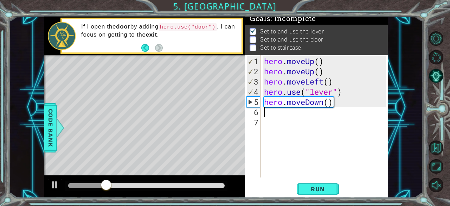
type textarea "h"
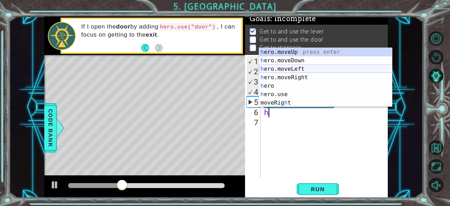
click at [294, 68] on div "h ero.moveUp press enter h ero.moveDown press enter h ero.moveLeft press enter …" at bounding box center [325, 86] width 133 height 76
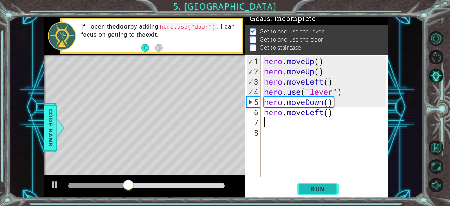
click at [311, 184] on button "Run" at bounding box center [318, 189] width 42 height 14
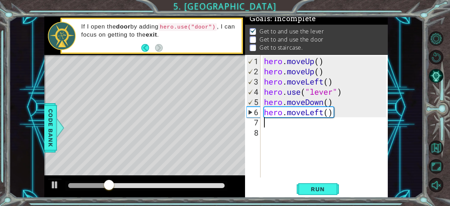
click at [341, 116] on div "hero . moveUp ( ) hero . moveUp ( ) hero . moveLeft ( ) hero . use ( "lever" ) …" at bounding box center [326, 127] width 127 height 143
click at [338, 111] on div "hero . moveUp ( ) hero . moveUp ( ) hero . moveLeft ( ) hero . use ( "lever" ) …" at bounding box center [326, 127] width 127 height 143
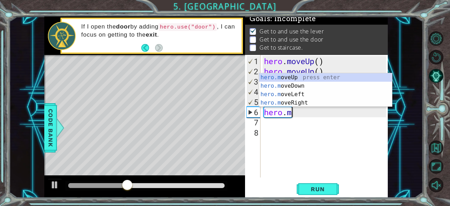
type textarea "hero."
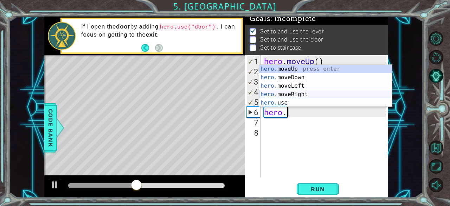
click at [299, 96] on div "hero. moveUp press enter hero. moveDown press enter hero. moveLeft press enter …" at bounding box center [325, 94] width 133 height 59
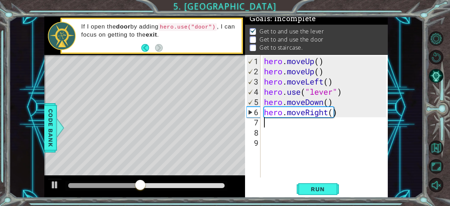
click at [311, 180] on div "1 2 3 4 5 6 7 8 9 hero . moveUp ( ) hero . moveUp ( ) hero . moveLeft ( ) hero …" at bounding box center [316, 126] width 143 height 142
click at [311, 186] on span "Run" at bounding box center [318, 188] width 28 height 7
type textarea "h"
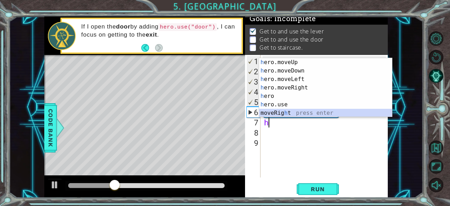
click at [283, 113] on div "h ero.moveUp press enter h ero.moveDown press enter h ero.moveLeft press enter …" at bounding box center [325, 96] width 133 height 76
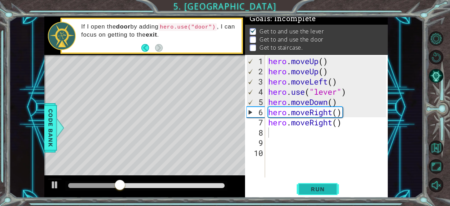
click at [312, 190] on span "Run" at bounding box center [318, 188] width 28 height 7
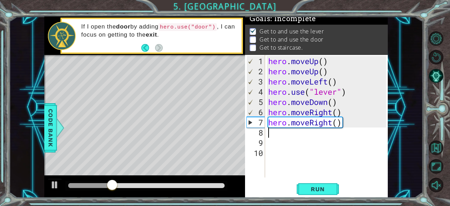
type textarea "up"
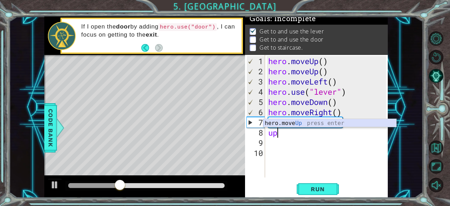
click at [304, 125] on div "hero.move Up press enter" at bounding box center [329, 131] width 133 height 25
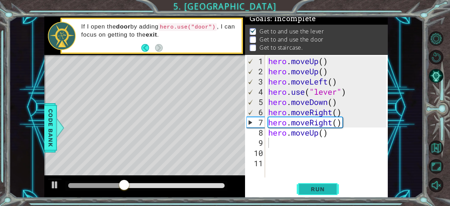
click at [317, 191] on span "Run" at bounding box center [318, 188] width 28 height 7
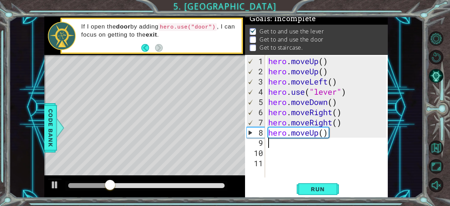
type textarea "ri"
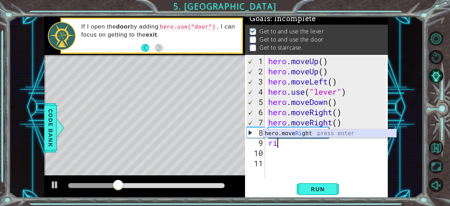
click at [297, 133] on div "hero.move Ri ght press enter" at bounding box center [329, 141] width 133 height 25
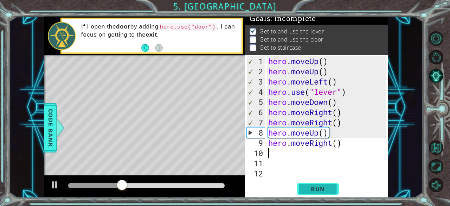
click at [308, 192] on button "Run" at bounding box center [318, 189] width 42 height 14
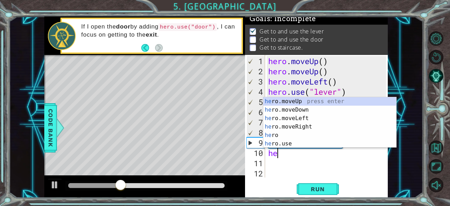
scroll to position [0, 0]
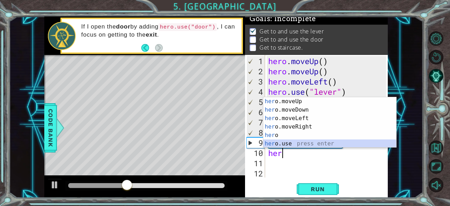
click at [293, 141] on div "her o.moveUp press enter her o.moveDown press enter her o.moveLeft press enter …" at bounding box center [329, 131] width 133 height 68
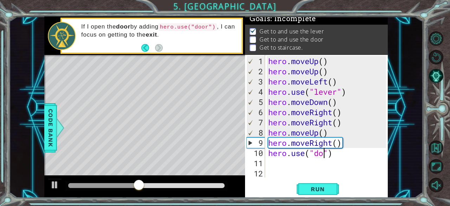
scroll to position [0, 3]
type textarea "hero.use("door")"
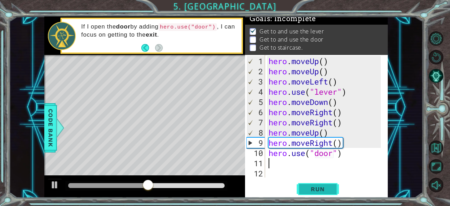
click at [325, 189] on span "Run" at bounding box center [318, 188] width 28 height 7
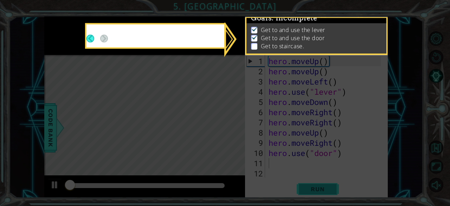
scroll to position [6, 0]
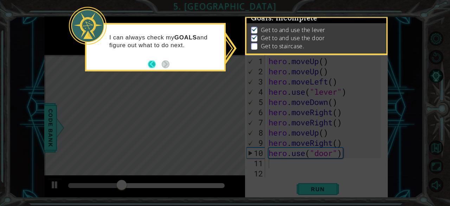
click at [155, 63] on button "Back" at bounding box center [155, 64] width 14 height 8
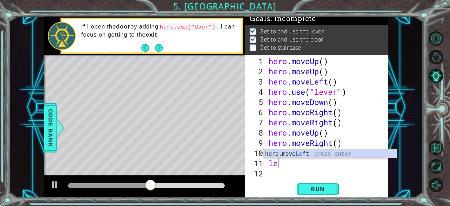
type textarea "lef"
click at [285, 155] on div "hero.move Lef t press enter" at bounding box center [330, 161] width 133 height 25
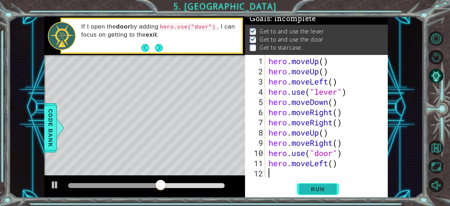
click at [303, 182] on button "Run" at bounding box center [318, 189] width 42 height 14
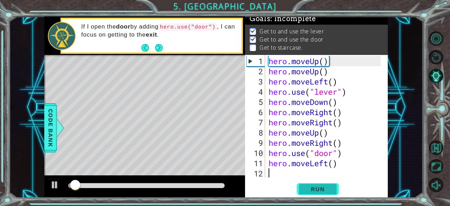
scroll to position [6, 0]
click at [344, 173] on div "hero . moveUp ( ) hero . moveUp ( ) hero . moveLeft ( ) hero . use ( "lever" ) …" at bounding box center [325, 127] width 117 height 143
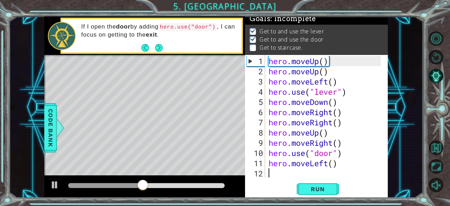
click at [344, 168] on div "hero . moveUp ( ) hero . moveUp ( ) hero . moveLeft ( ) hero . use ( "lever" ) …" at bounding box center [325, 127] width 117 height 143
click at [345, 163] on div "hero . moveUp ( ) hero . moveUp ( ) hero . moveLeft ( ) hero . use ( "lever" ) …" at bounding box center [325, 127] width 117 height 143
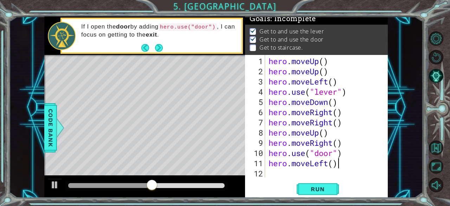
scroll to position [0, 3]
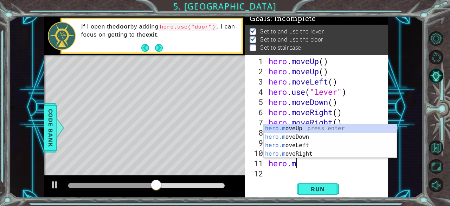
type textarea "h"
type textarea "hero.use("door")"
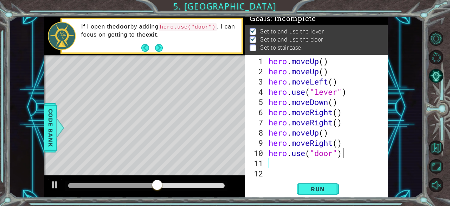
scroll to position [0, 0]
click at [345, 163] on div "hero . moveUp ( ) hero . moveUp ( ) hero . moveLeft ( ) hero . use ( "lever" ) …" at bounding box center [325, 127] width 117 height 143
type textarea "up"
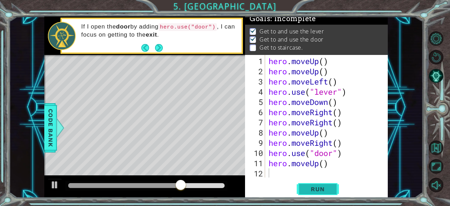
click at [326, 186] on span "Run" at bounding box center [318, 188] width 28 height 7
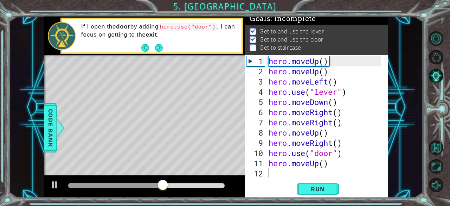
type textarea "p"
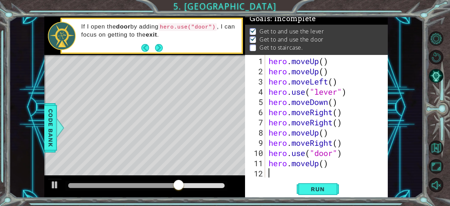
type textarea "up"
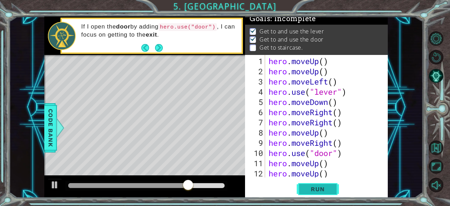
click at [318, 187] on span "Run" at bounding box center [318, 188] width 28 height 7
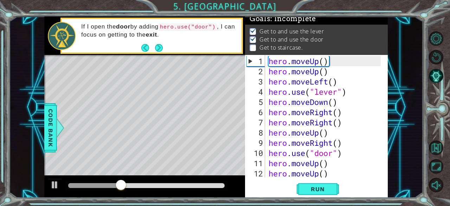
click at [258, 178] on div "1 2 3 4 5 6 7 8 9 10 11 12 13 hero . moveUp ( ) hero . moveUp ( ) hero . moveLe…" at bounding box center [316, 126] width 143 height 142
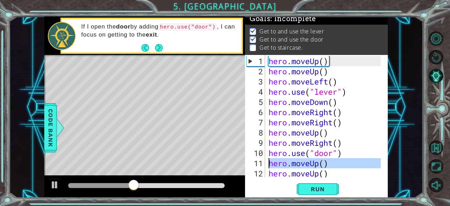
click at [249, 160] on div "11" at bounding box center [255, 163] width 19 height 10
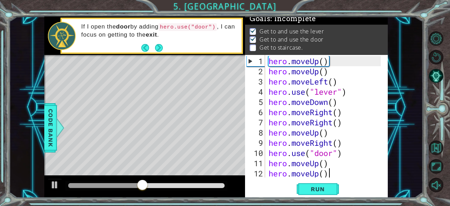
click at [335, 168] on div "hero . moveUp ( ) hero . moveUp ( ) hero . moveLeft ( ) hero . use ( "lever" ) …" at bounding box center [325, 127] width 117 height 143
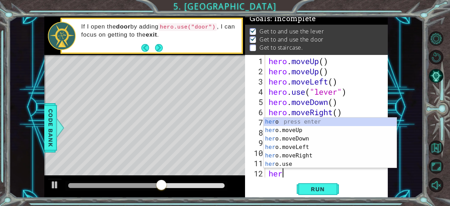
type textarea "h"
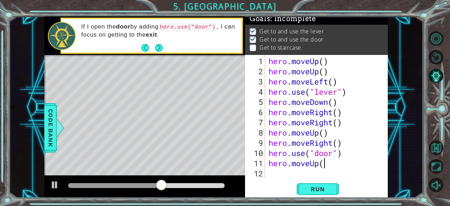
type textarea "h"
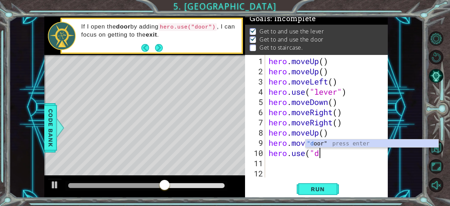
type textarea "h"
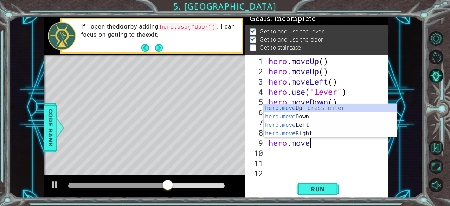
type textarea "h"
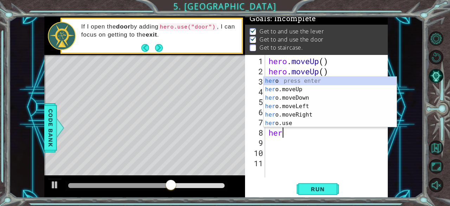
type textarea "h"
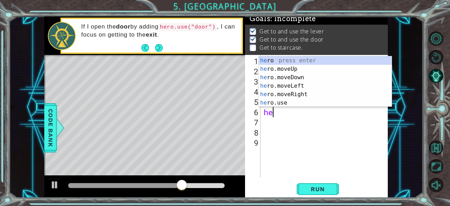
type textarea "h"
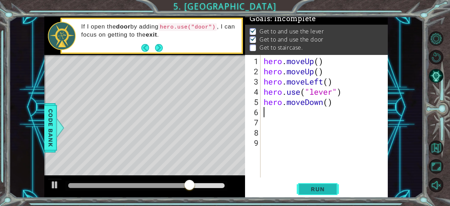
click at [299, 189] on button "Run" at bounding box center [318, 189] width 42 height 14
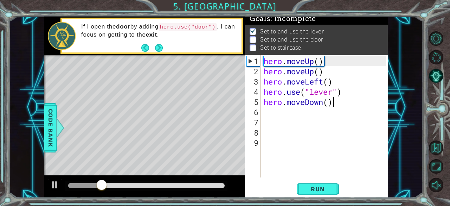
click at [349, 105] on div "hero . moveUp ( ) hero . moveUp ( ) hero . moveLeft ( ) hero . use ( "lever" ) …" at bounding box center [326, 127] width 128 height 143
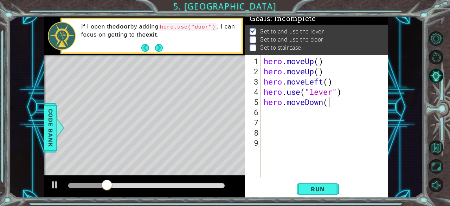
type textarea "h"
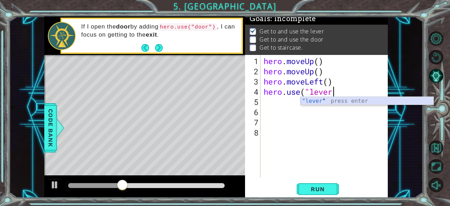
click at [353, 101] on div ""lever " press enter" at bounding box center [367, 109] width 133 height 25
type textarea "hero.use("lever""
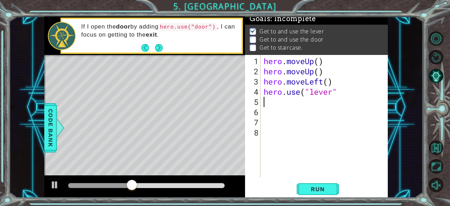
click at [267, 99] on div "hero . moveUp ( ) hero . moveUp ( ) hero . moveLeft ( ) hero . use ( "lever"" at bounding box center [326, 127] width 128 height 143
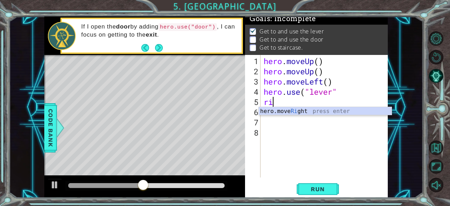
type textarea "rig"
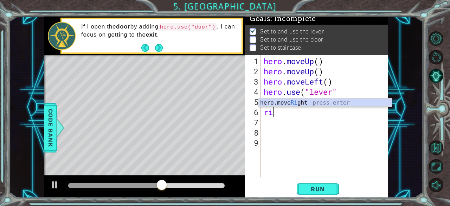
type textarea "rig"
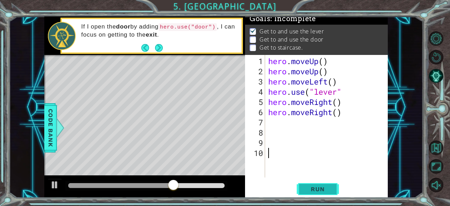
drag, startPoint x: 300, startPoint y: 176, endPoint x: 301, endPoint y: 184, distance: 7.8
click at [301, 184] on div "1 2 3 4 5 6 7 8 9 10 hero . moveUp ( ) hero . moveUp ( ) hero . moveLeft ( ) he…" at bounding box center [316, 126] width 143 height 142
click at [308, 195] on button "Run" at bounding box center [318, 189] width 42 height 14
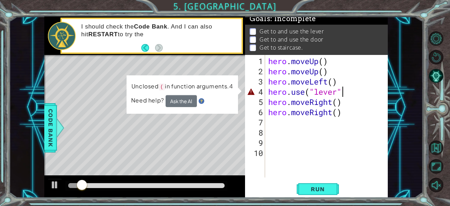
click at [346, 95] on div "hero . moveUp ( ) hero . moveUp ( ) hero . moveLeft ( ) hero . use ( "lever" he…" at bounding box center [328, 127] width 123 height 143
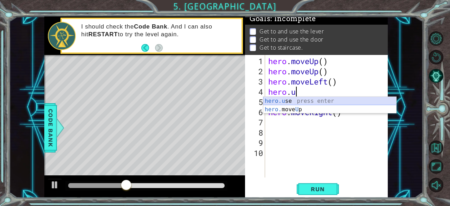
click at [309, 98] on div "hero.u se press enter hero. move U p press enter" at bounding box center [329, 114] width 133 height 34
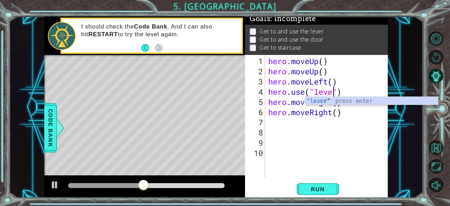
scroll to position [0, 3]
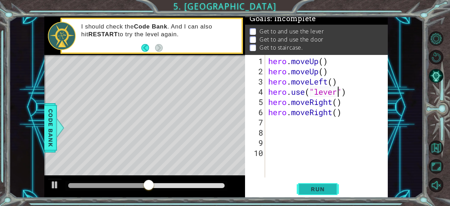
type textarea "hero.use("lever")"
click at [318, 192] on span "Run" at bounding box center [318, 188] width 28 height 7
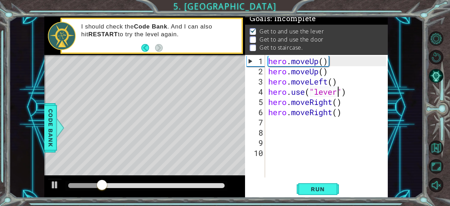
click at [271, 122] on div "hero . moveUp ( ) hero . moveUp ( ) hero . moveLeft ( ) hero . use ( "lever" ) …" at bounding box center [328, 127] width 123 height 143
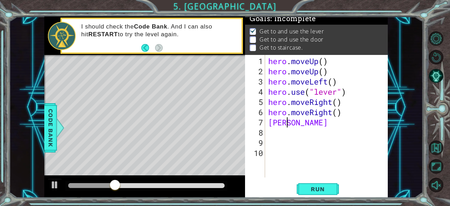
scroll to position [0, 0]
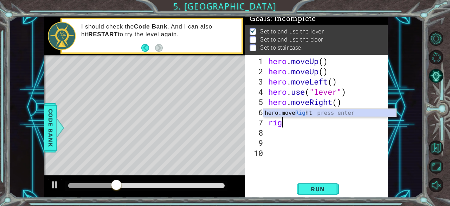
type textarea "r"
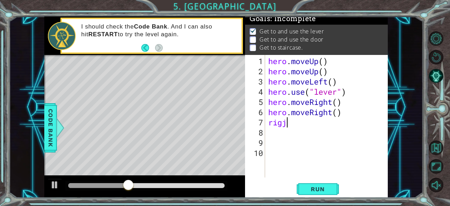
scroll to position [0, 0]
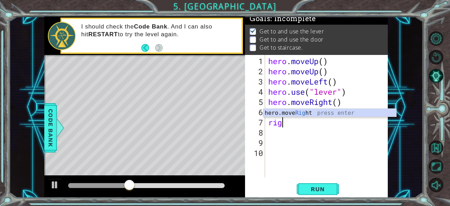
type textarea "righ"
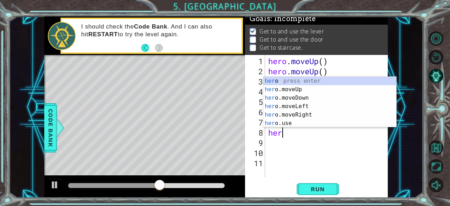
type textarea "hero"
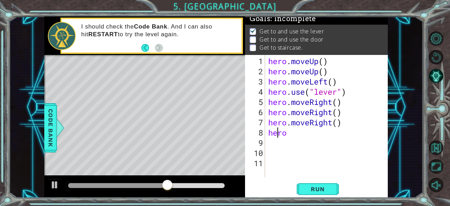
click at [278, 128] on div "hero . moveUp ( ) hero . moveUp ( ) hero . moveLeft ( ) hero . use ( "lever" ) …" at bounding box center [328, 127] width 123 height 143
click at [289, 137] on div "hero . moveUp ( ) hero . moveUp ( ) hero . moveLeft ( ) hero . use ( "lever" ) …" at bounding box center [328, 127] width 123 height 143
click at [290, 129] on div "hero . moveUp ( ) hero . moveUp ( ) hero . moveLeft ( ) hero . use ( "lever" ) …" at bounding box center [328, 127] width 123 height 143
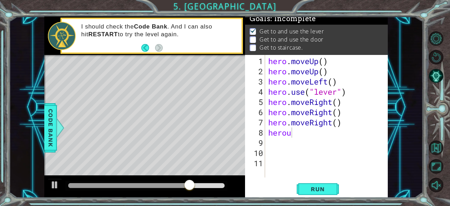
click at [287, 127] on body "1 ההההההההההההההההההההההההההההההההההההההההההההההההההההההההההההההההההההההההההההה…" at bounding box center [225, 103] width 450 height 206
click at [299, 135] on div "hero . moveUp ( ) hero . moveUp ( ) hero . moveLeft ( ) hero . use ( "lever" ) …" at bounding box center [328, 127] width 123 height 143
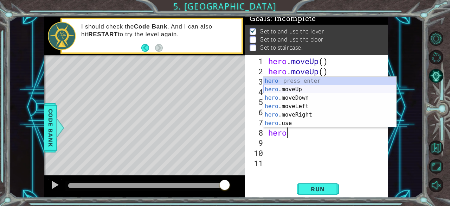
type textarea "her"
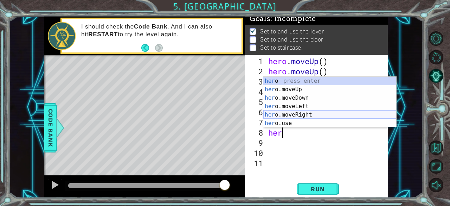
click at [293, 118] on div "her o press enter her o.moveUp press enter her o.moveDown press enter her o.mov…" at bounding box center [329, 111] width 133 height 68
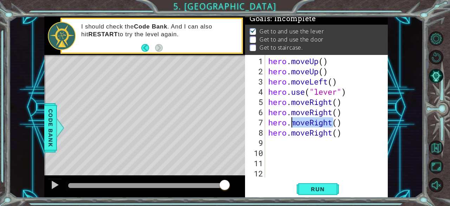
click at [293, 118] on div "hero . moveUp ( ) hero . moveUp ( ) hero . moveLeft ( ) hero . use ( "lever" ) …" at bounding box center [328, 127] width 123 height 143
type textarea "hero.moveRight()"
click at [344, 144] on div "hero . moveUp ( ) hero . moveUp ( ) hero . moveLeft ( ) hero . use ( "lever" ) …" at bounding box center [328, 127] width 123 height 143
click at [346, 133] on div "hero . moveUp ( ) hero . moveUp ( ) hero . moveLeft ( ) hero . use ( "lever" ) …" at bounding box center [328, 127] width 123 height 143
drag, startPoint x: 346, startPoint y: 133, endPoint x: 333, endPoint y: 140, distance: 14.8
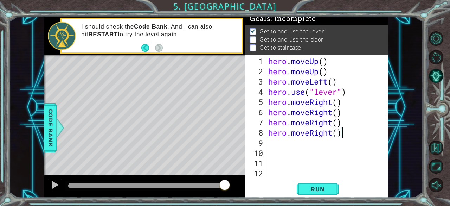
click at [335, 137] on div "hero . moveUp ( ) hero . moveUp ( ) hero . moveLeft ( ) hero . use ( "lever" ) …" at bounding box center [328, 127] width 123 height 143
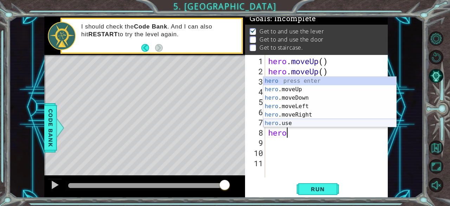
click at [286, 123] on div "hero press enter hero .moveUp press enter hero .moveDown press enter hero .move…" at bounding box center [329, 111] width 133 height 68
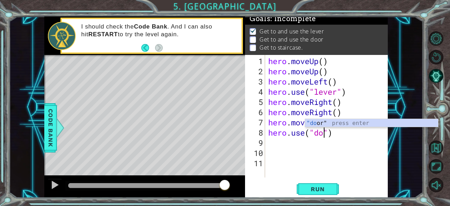
scroll to position [0, 3]
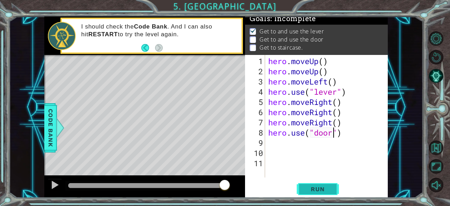
type textarea "hero.use("door")"
click at [305, 188] on span "Run" at bounding box center [318, 188] width 28 height 7
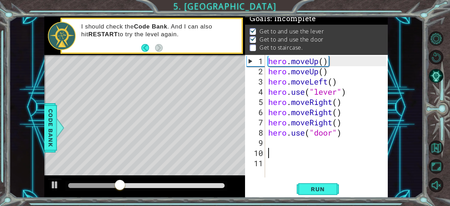
click at [273, 150] on div "hero . moveUp ( ) hero . moveUp ( ) hero . moveLeft ( ) hero . use ( "lever" ) …" at bounding box center [328, 127] width 123 height 143
click at [269, 144] on div "hero . moveUp ( ) hero . moveUp ( ) hero . moveLeft ( ) hero . use ( "lever" ) …" at bounding box center [328, 127] width 123 height 143
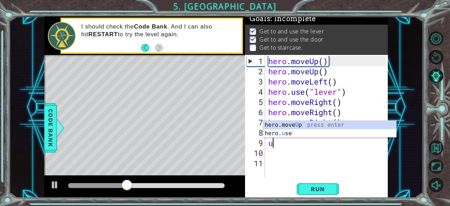
type textarea "up"
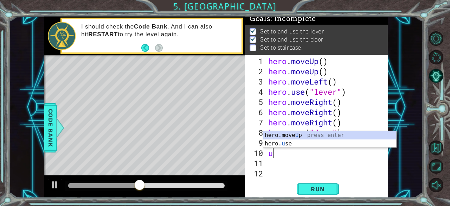
type textarea "up"
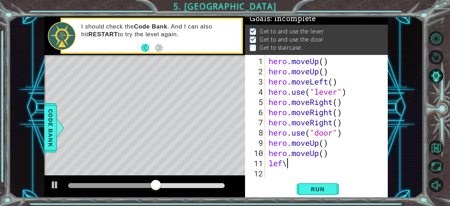
scroll to position [0, 0]
type textarea "lef"
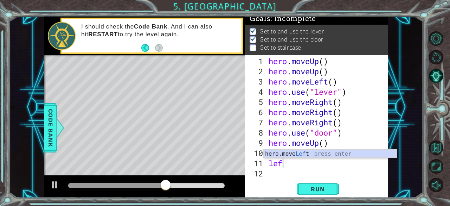
scroll to position [0, 0]
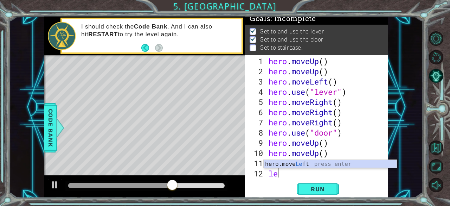
type textarea "lef"
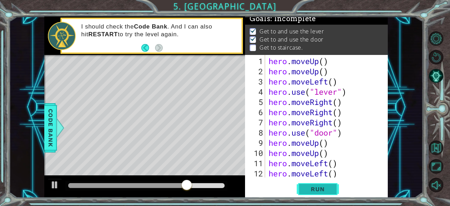
click at [314, 185] on button "Run" at bounding box center [318, 189] width 42 height 14
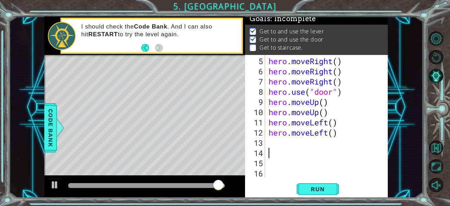
scroll to position [41, 0]
click at [266, 140] on div "5 6 7 8 9 10 11 12 13 14 15 16 hero . moveRight ( ) hero . moveRight ( ) hero .…" at bounding box center [315, 116] width 141 height 122
click at [288, 135] on div "hero . moveRight ( ) hero . moveRight ( ) hero . moveRight ( ) hero . use ( "do…" at bounding box center [325, 127] width 117 height 143
type textarea "hero.moveLeft()"
click at [283, 140] on div "hero . moveRight ( ) hero . moveRight ( ) hero . moveRight ( ) hero . use ( "do…" at bounding box center [325, 127] width 117 height 143
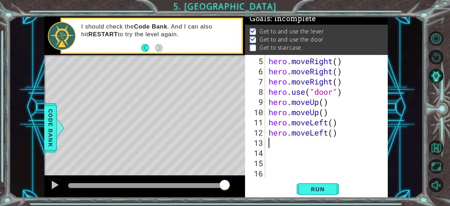
type textarea "l"
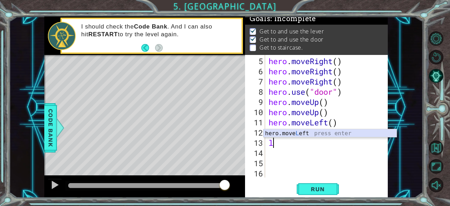
click at [312, 134] on div "hero.move L eft press enter" at bounding box center [330, 141] width 133 height 25
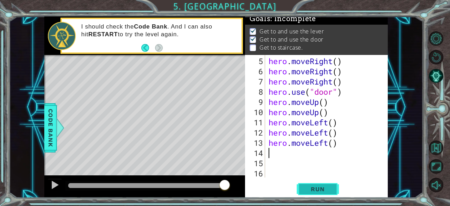
click at [321, 192] on span "Run" at bounding box center [318, 188] width 28 height 7
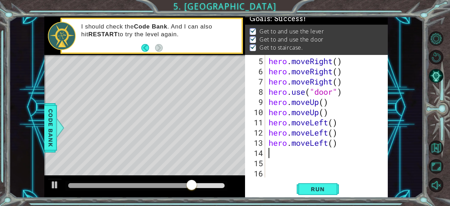
type textarea "l"
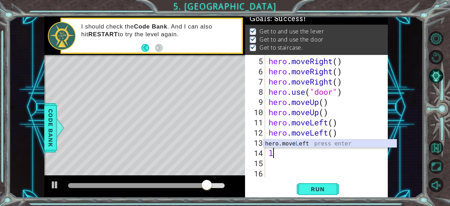
click at [289, 144] on div "hero.move L eft press enter" at bounding box center [330, 151] width 133 height 25
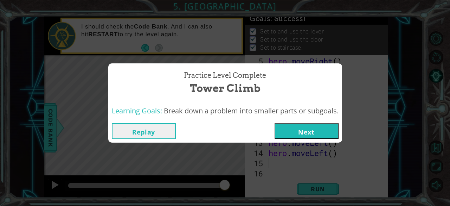
click at [305, 125] on button "Next" at bounding box center [307, 131] width 64 height 16
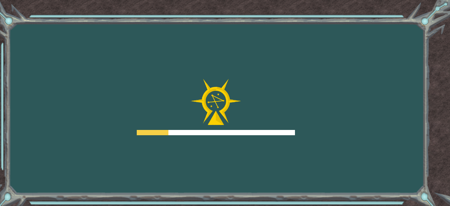
click at [302, 133] on div "Goals Error loading from server. Try refreshing the page. You'll need to join a…" at bounding box center [225, 103] width 450 height 206
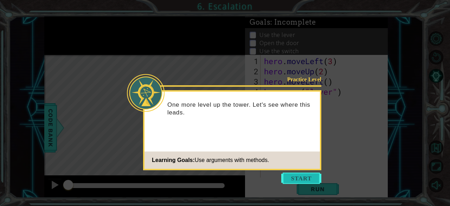
click at [318, 183] on button "Start" at bounding box center [301, 177] width 40 height 11
